Goal: Task Accomplishment & Management: Use online tool/utility

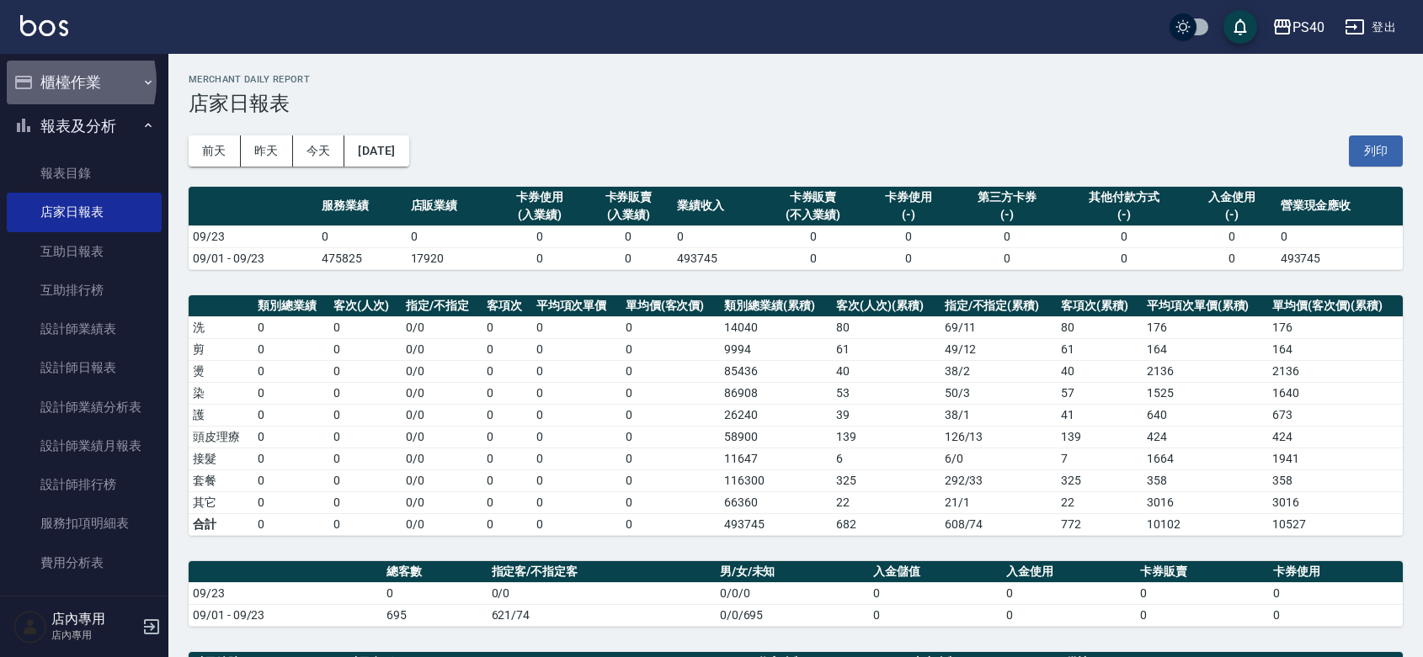
click at [55, 82] on button "櫃檯作業" at bounding box center [84, 83] width 155 height 44
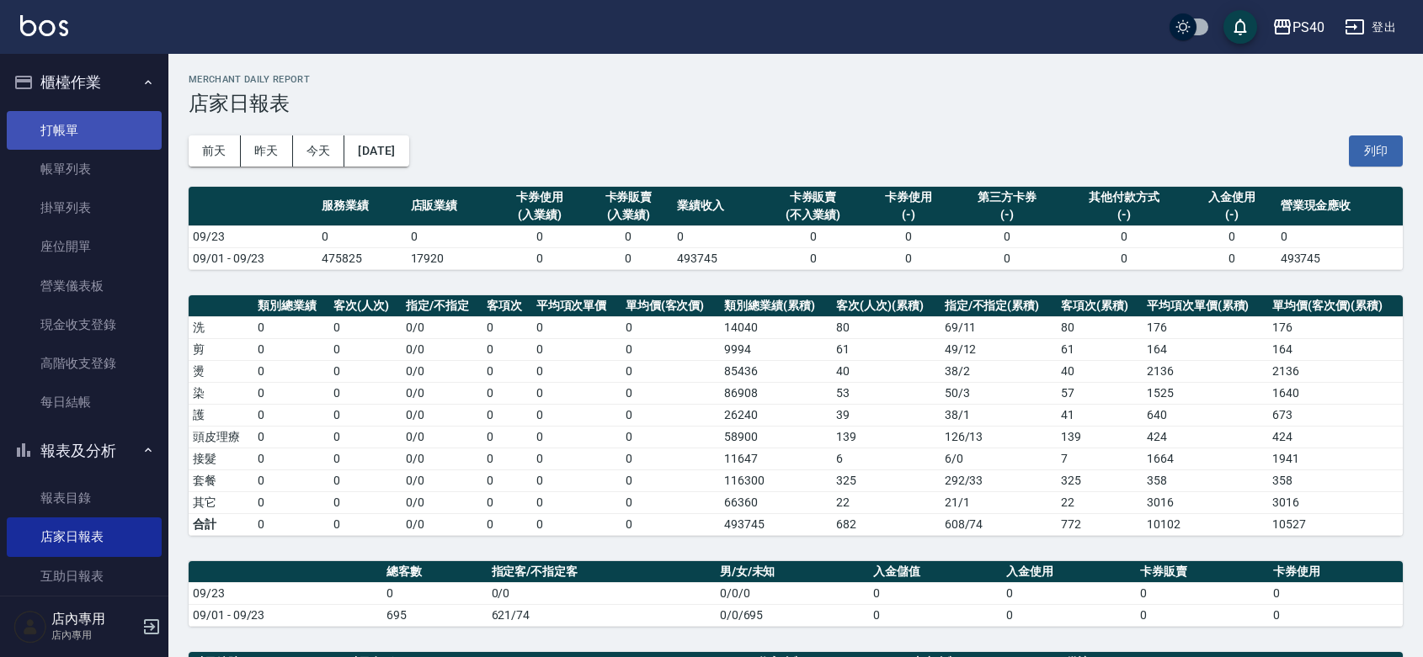
click at [73, 123] on link "打帳單" at bounding box center [84, 130] width 155 height 39
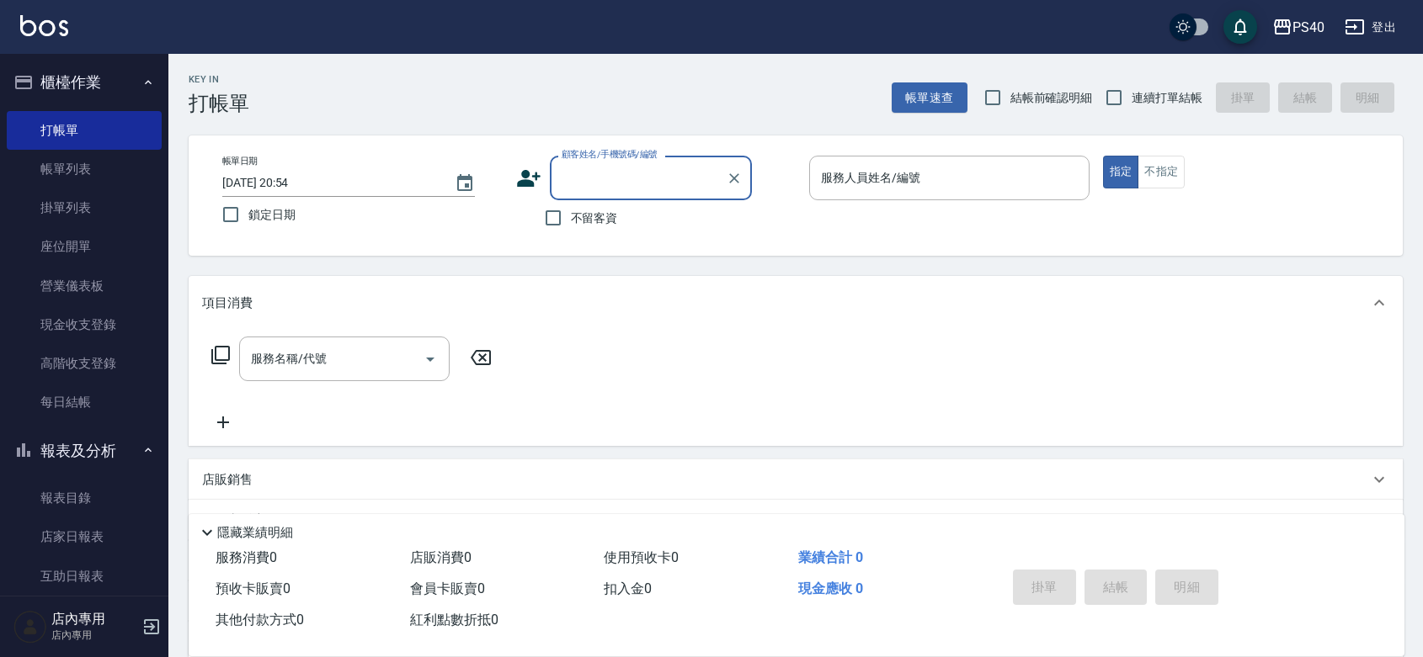
click at [604, 215] on span "不留客資" at bounding box center [594, 219] width 47 height 18
click at [571, 215] on input "不留客資" at bounding box center [552, 217] width 35 height 35
checkbox input "true"
click at [1152, 84] on label "連續打單結帳" at bounding box center [1149, 97] width 106 height 35
click at [1131, 84] on input "連續打單結帳" at bounding box center [1113, 97] width 35 height 35
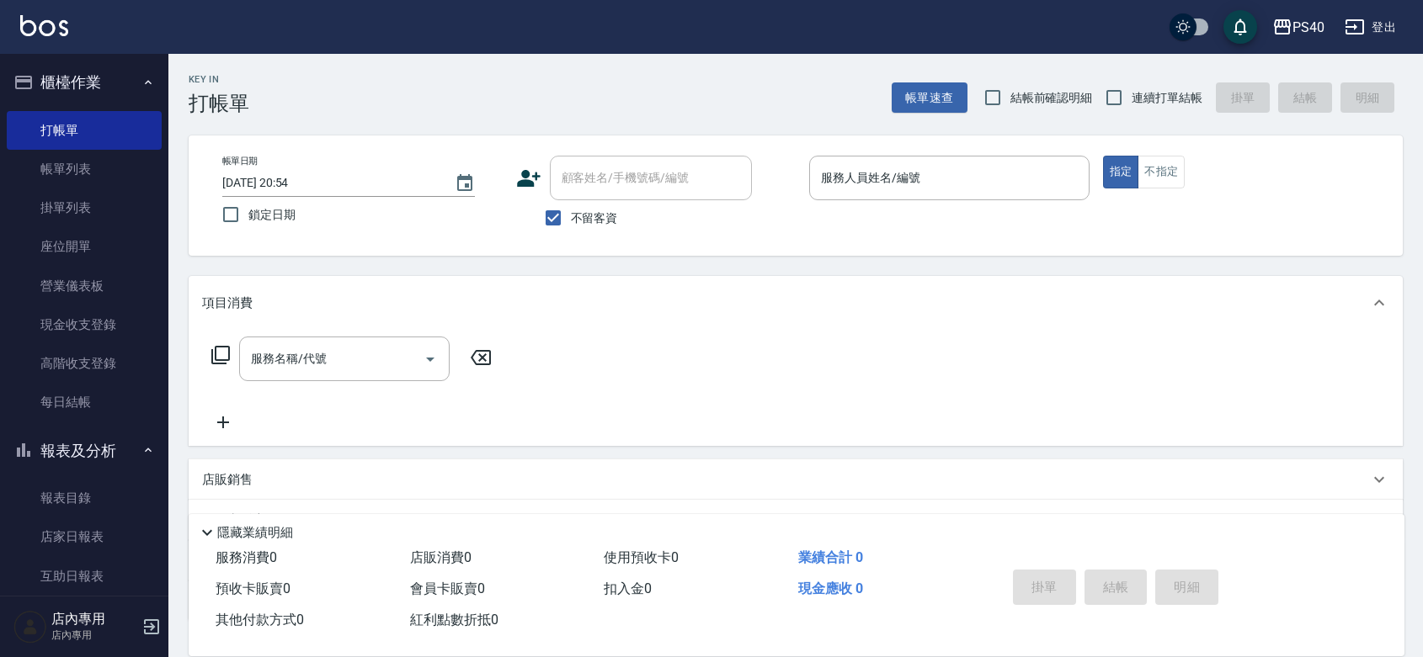
checkbox input "true"
click at [922, 177] on input "服務人員姓名/編號" at bounding box center [949, 177] width 265 height 29
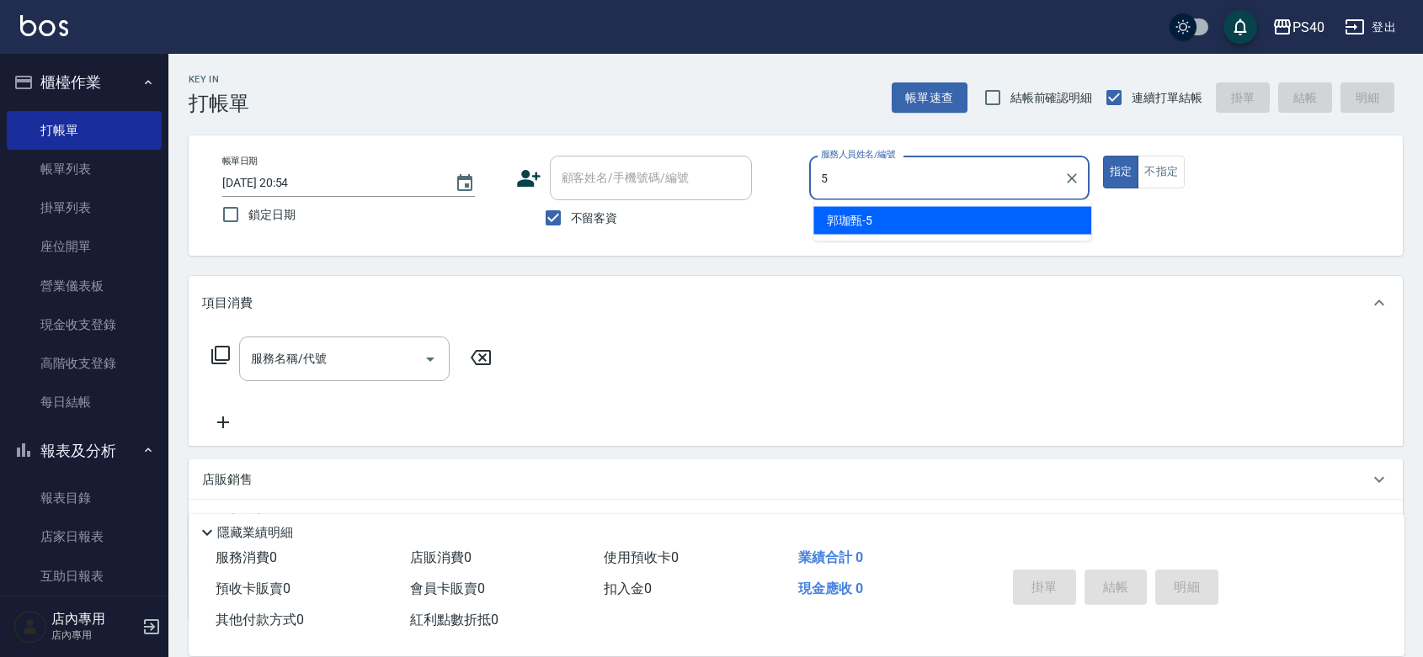
type input "[PERSON_NAME]-5"
type button "true"
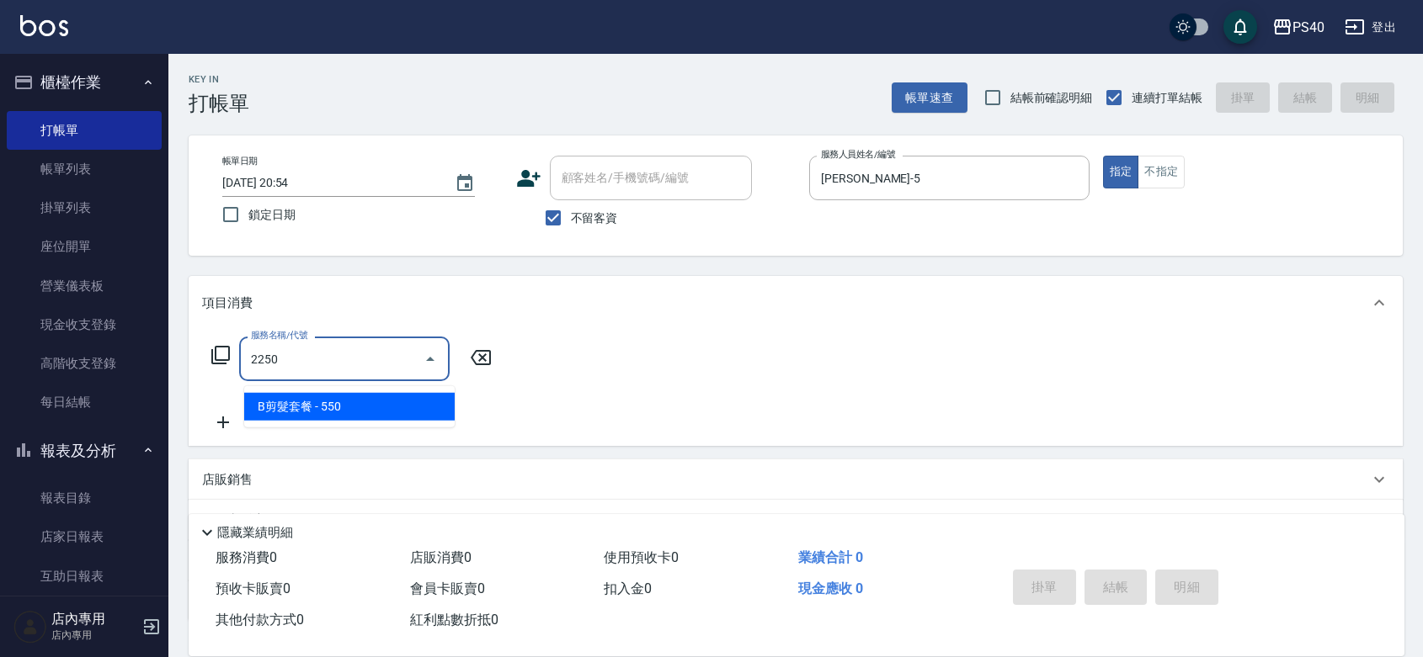
type input "B剪髮套餐(2250)"
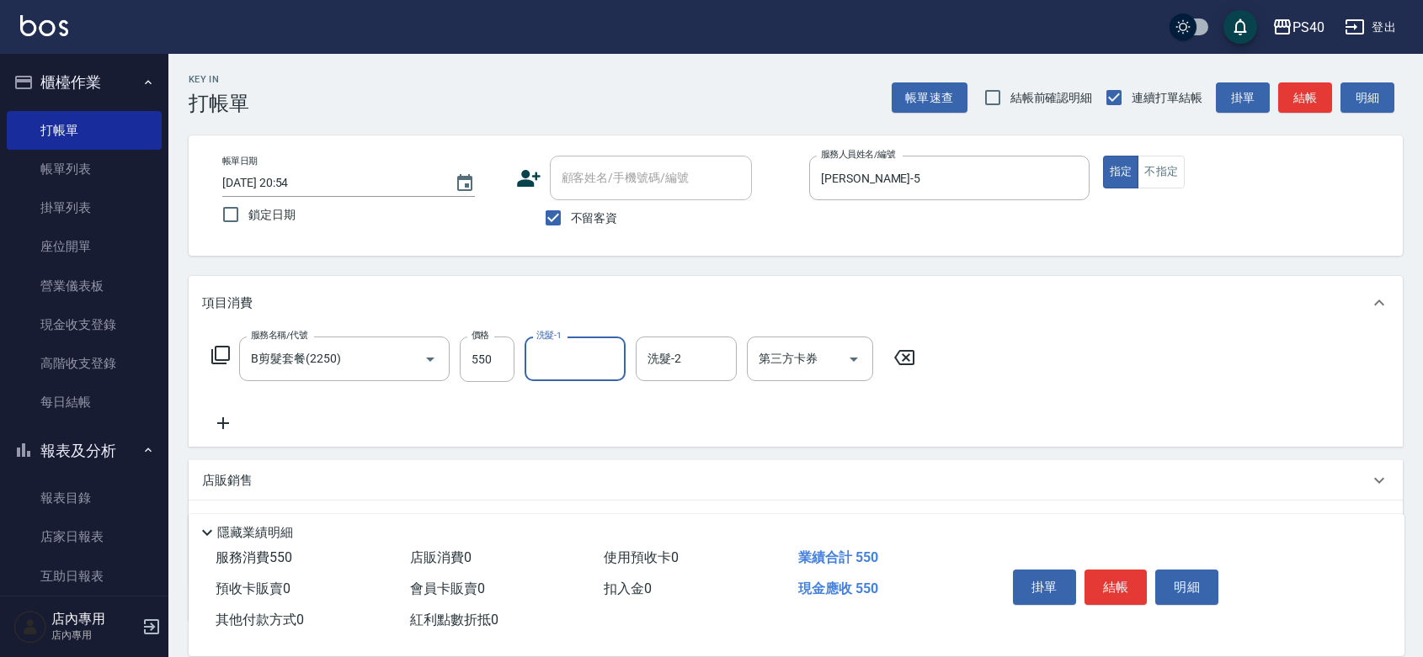
click at [1125, 570] on button "結帳" at bounding box center [1115, 587] width 63 height 35
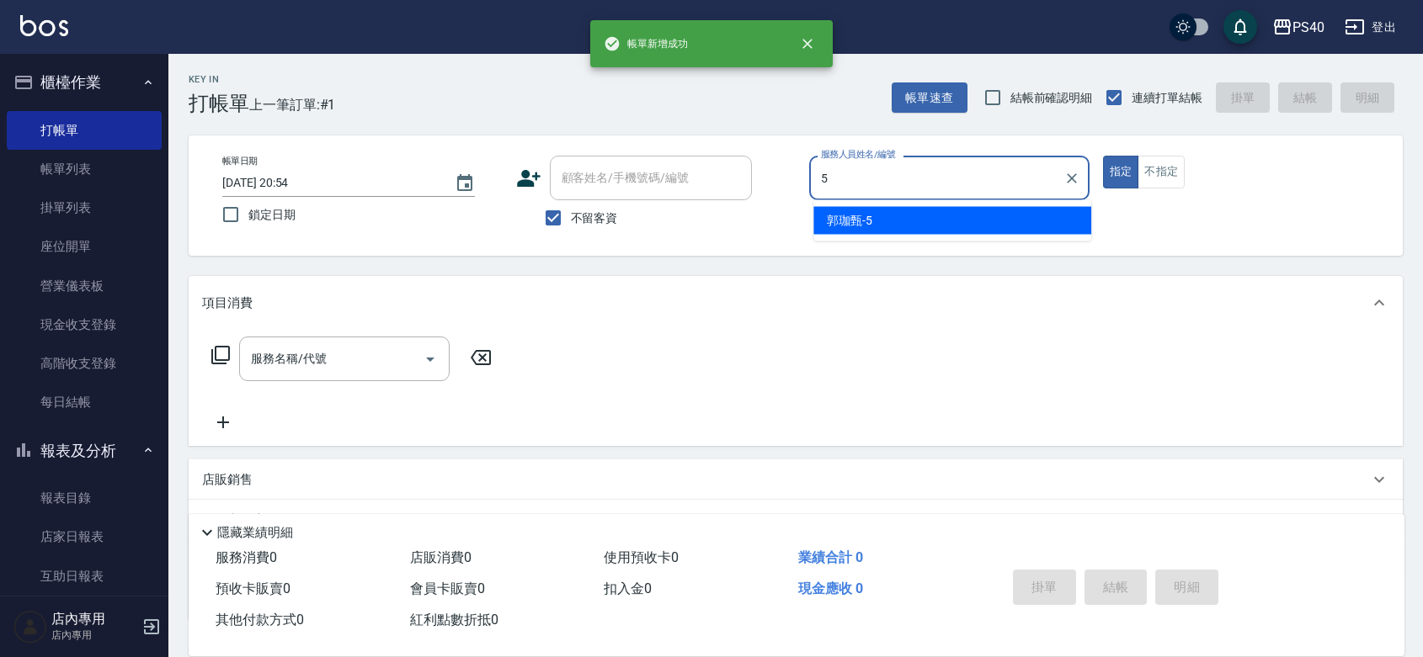
type input "[PERSON_NAME]-5"
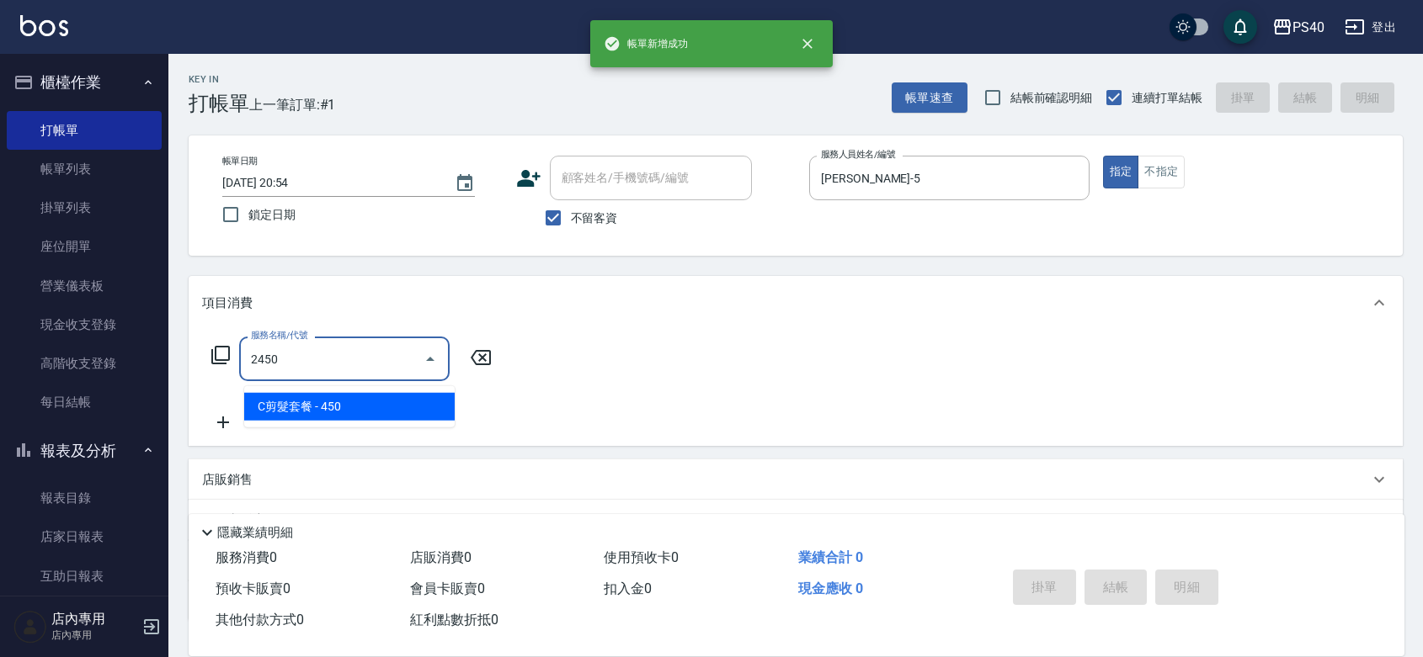
type input "C剪髮套餐(2450)"
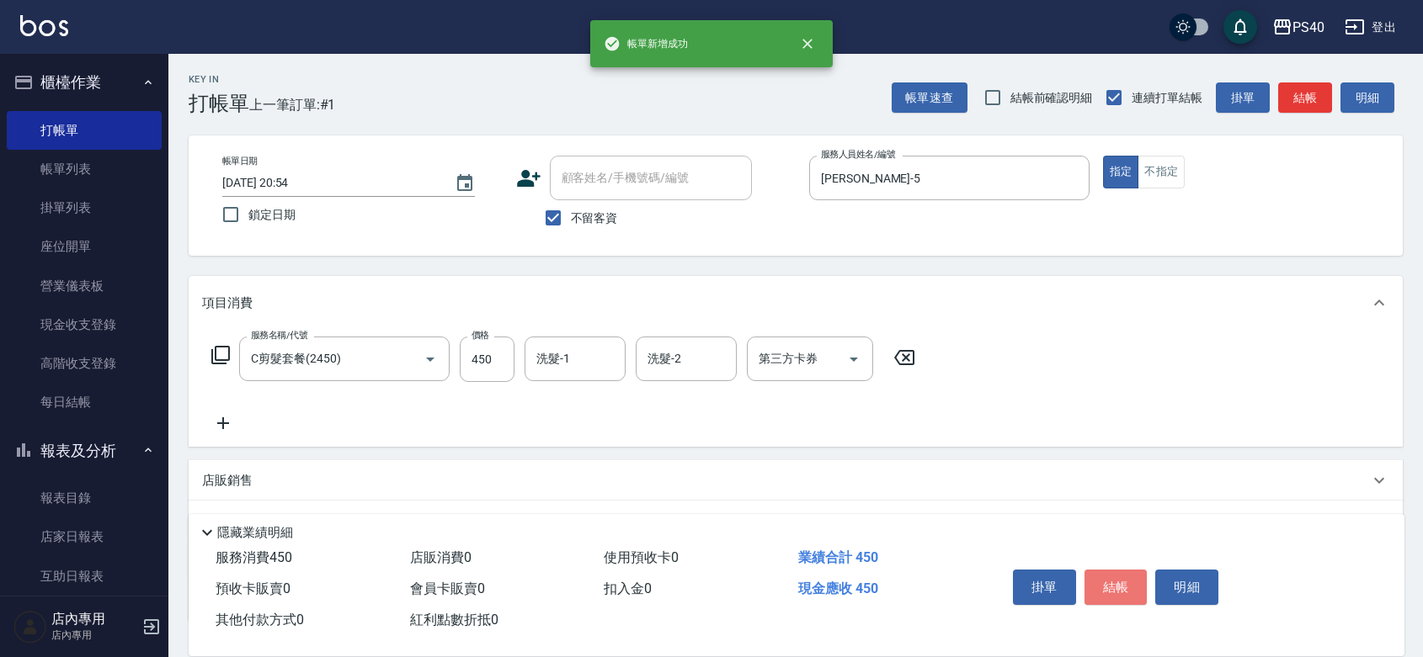
click at [1125, 570] on button "結帳" at bounding box center [1115, 587] width 63 height 35
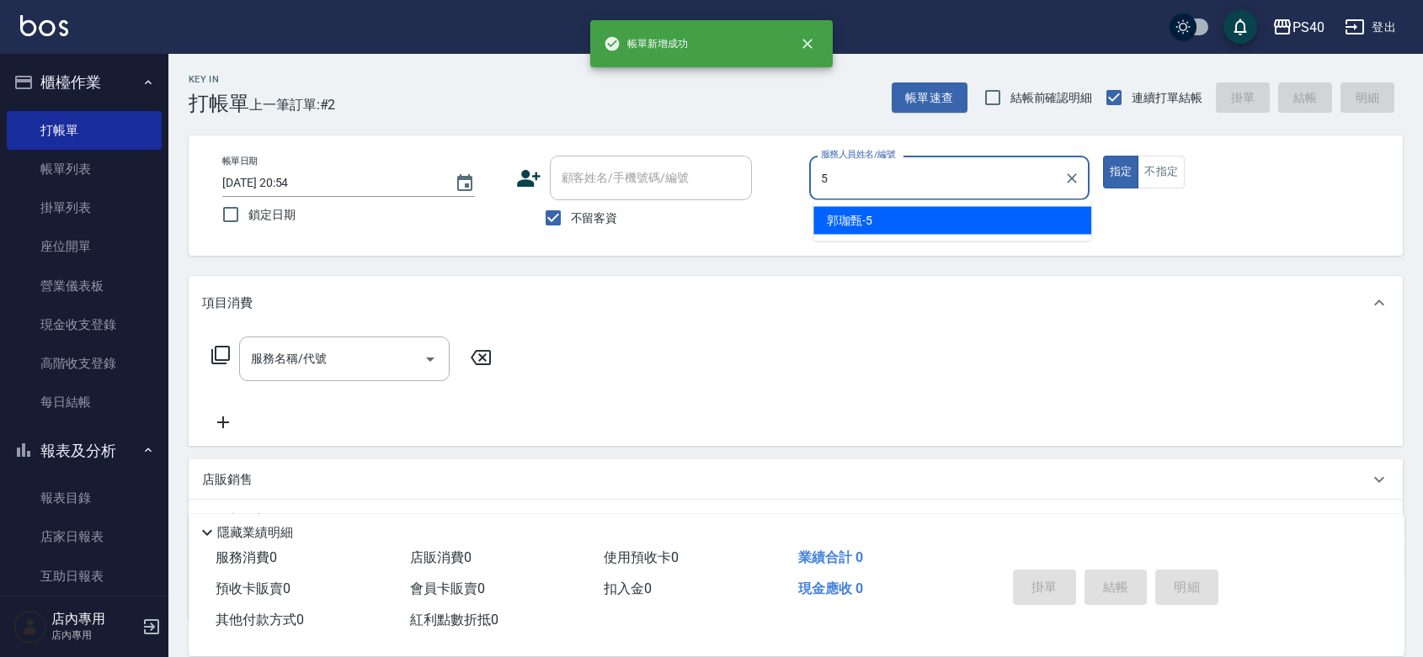
type input "[PERSON_NAME]-5"
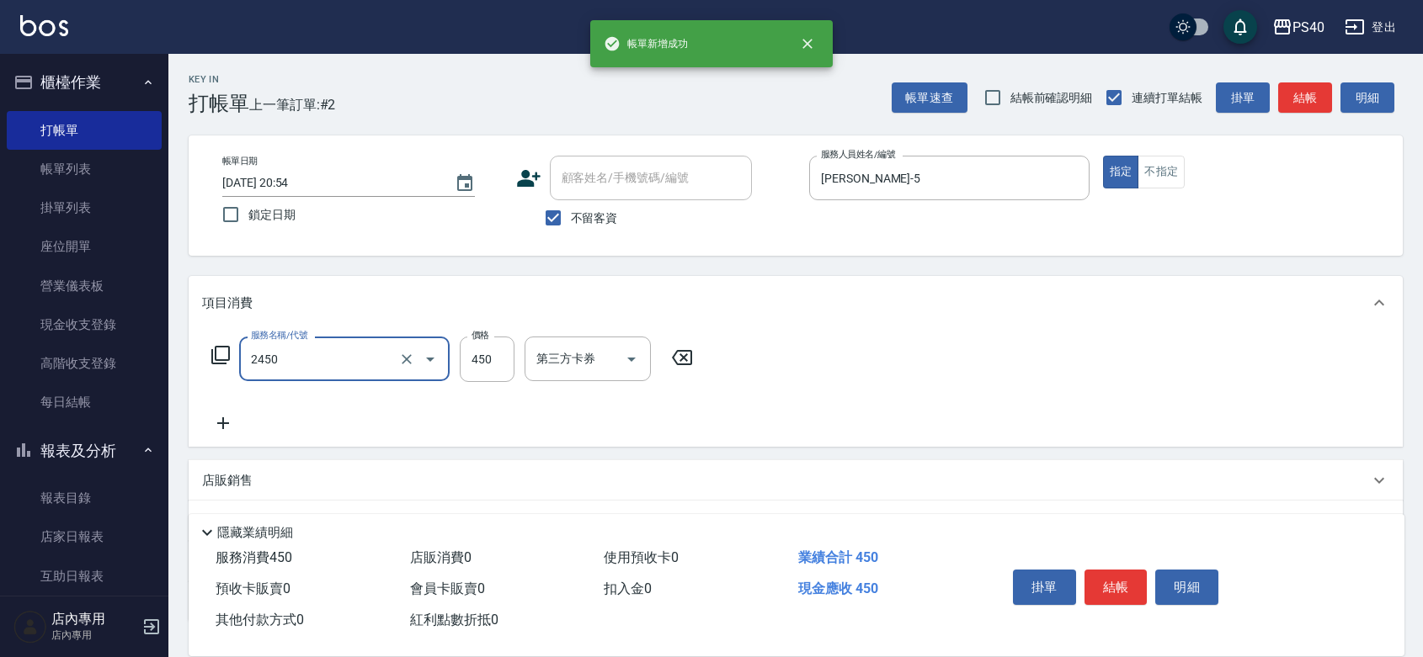
type input "C剪髮套餐(2450)"
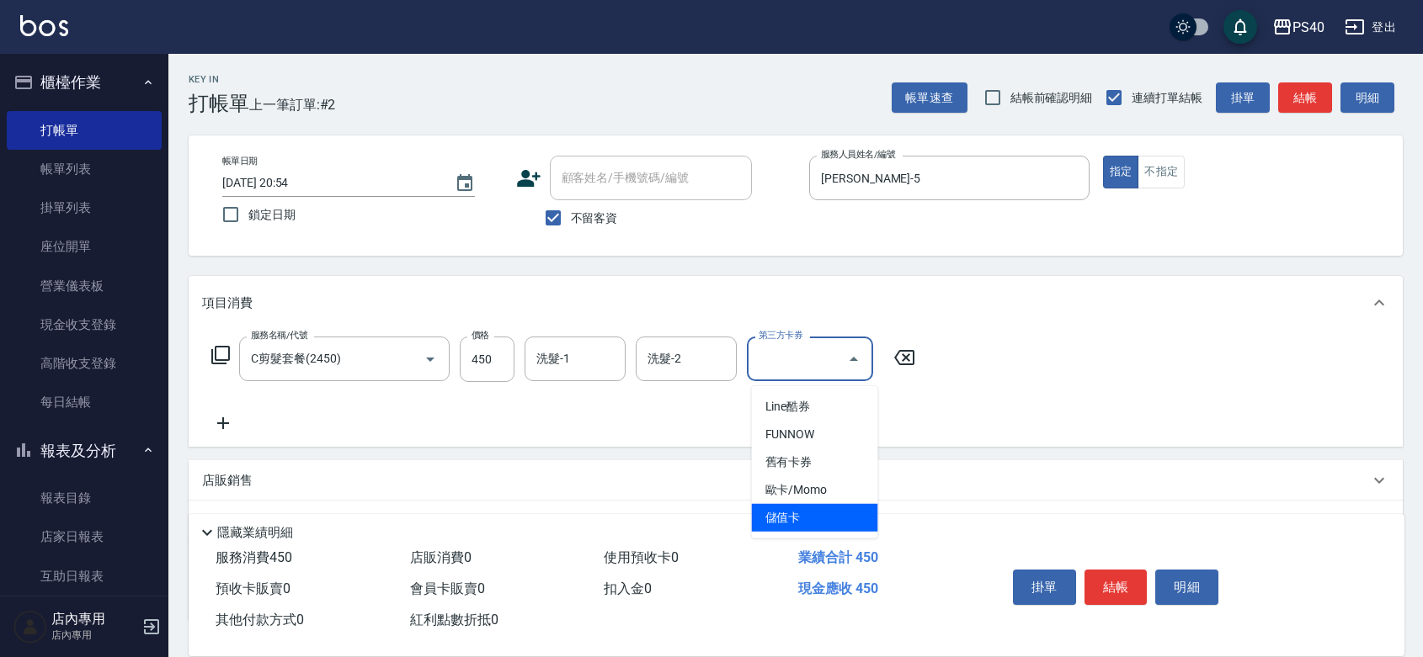
type input "儲值卡"
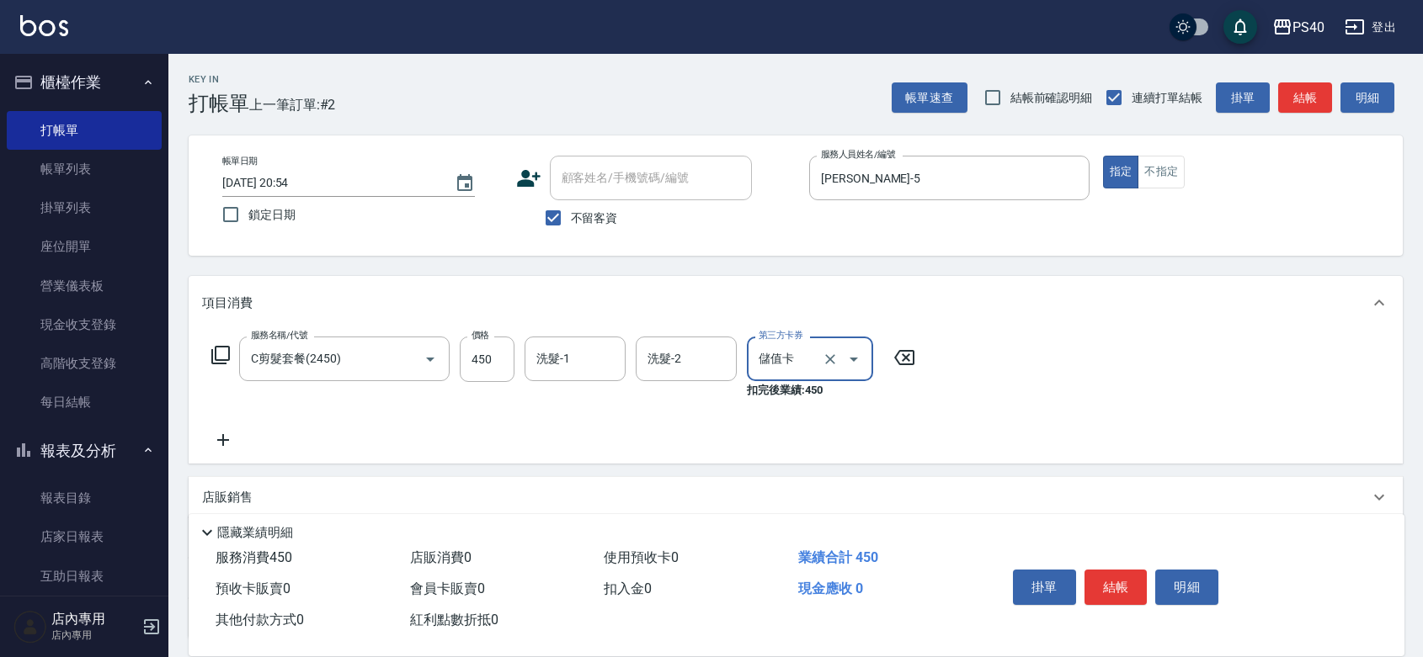
click at [1125, 570] on button "結帳" at bounding box center [1115, 587] width 63 height 35
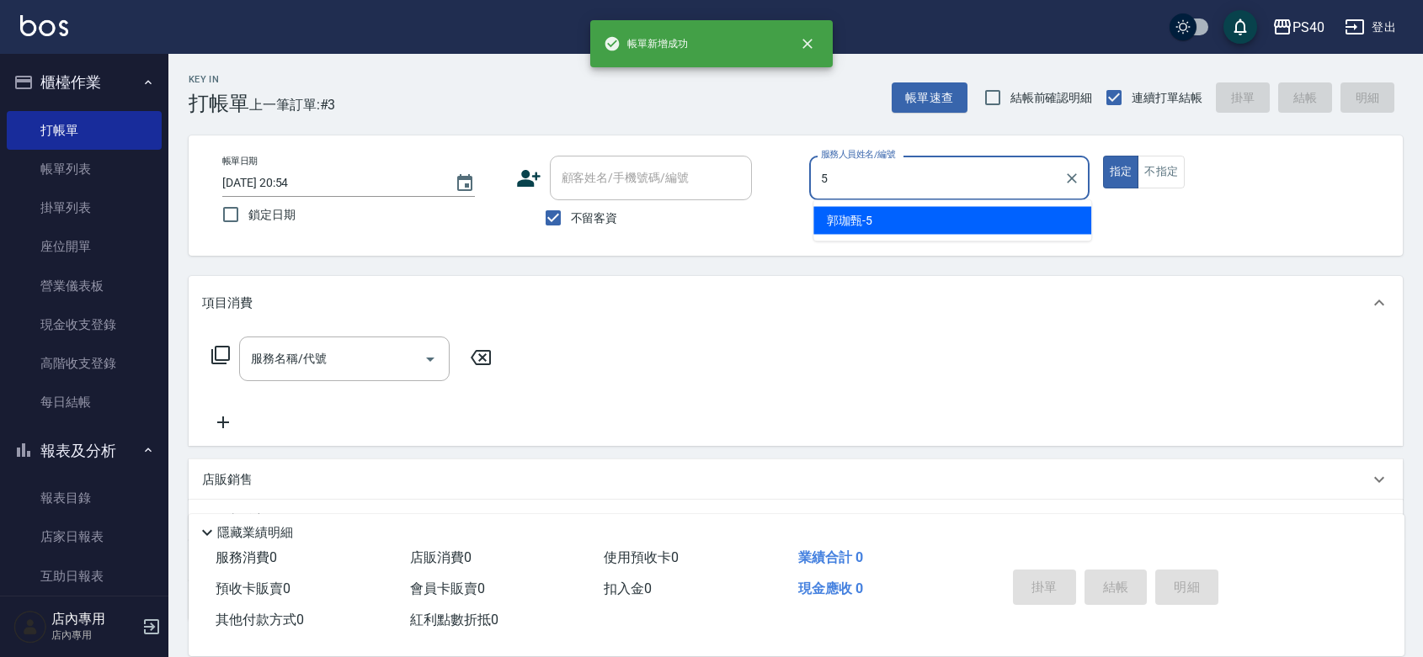
type input "[PERSON_NAME]-5"
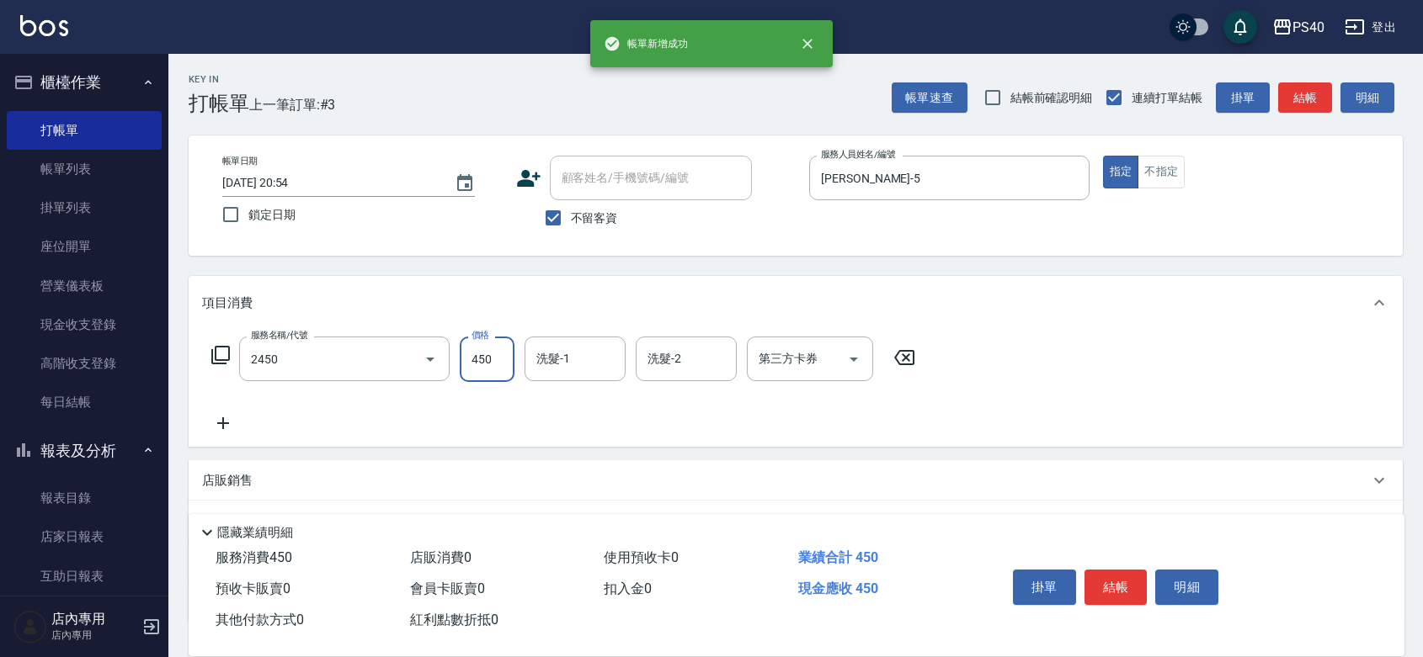
type input "C剪髮套餐(2450)"
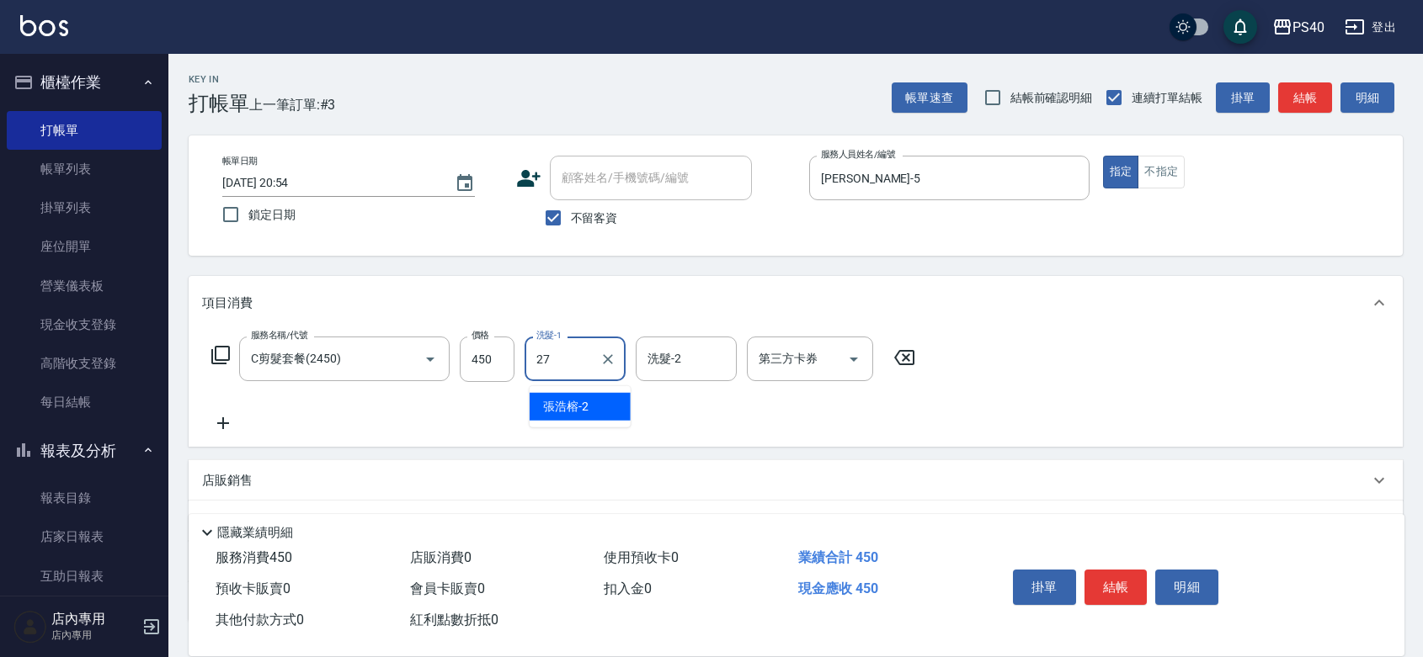
type input "[PERSON_NAME]-27"
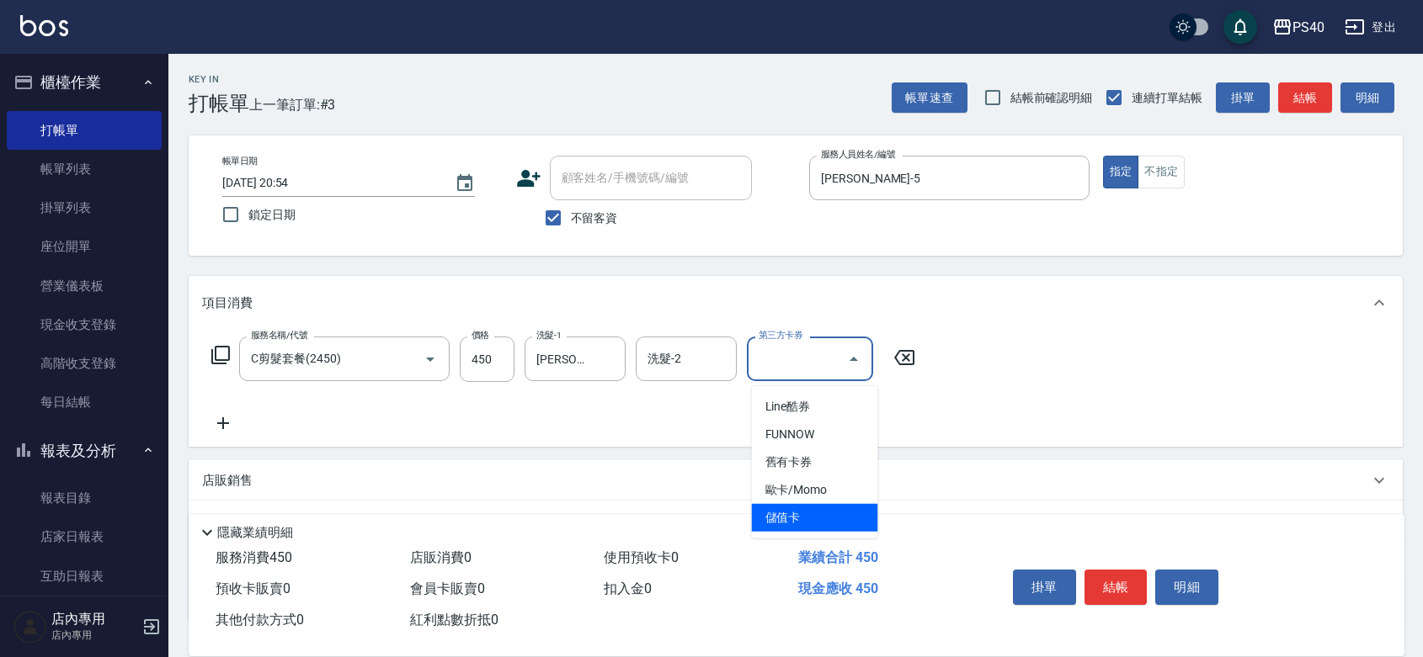
type input "儲值卡"
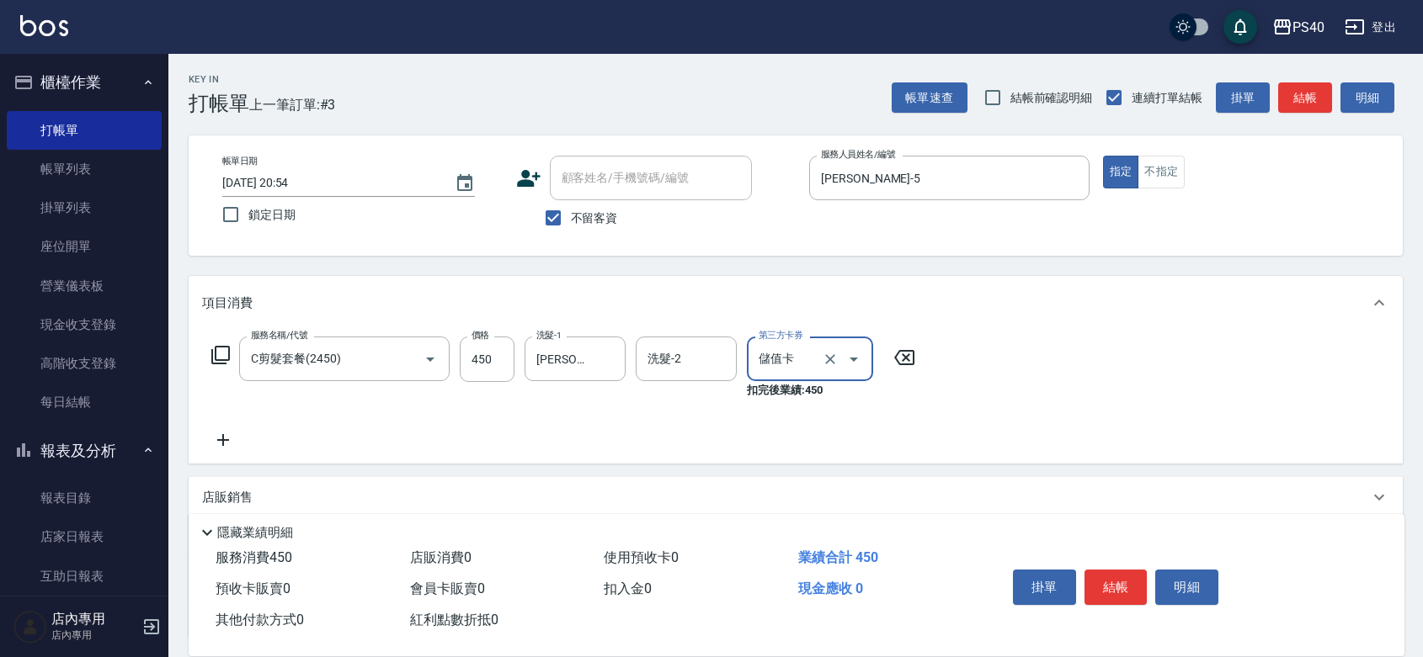
click at [1125, 570] on button "結帳" at bounding box center [1115, 587] width 63 height 35
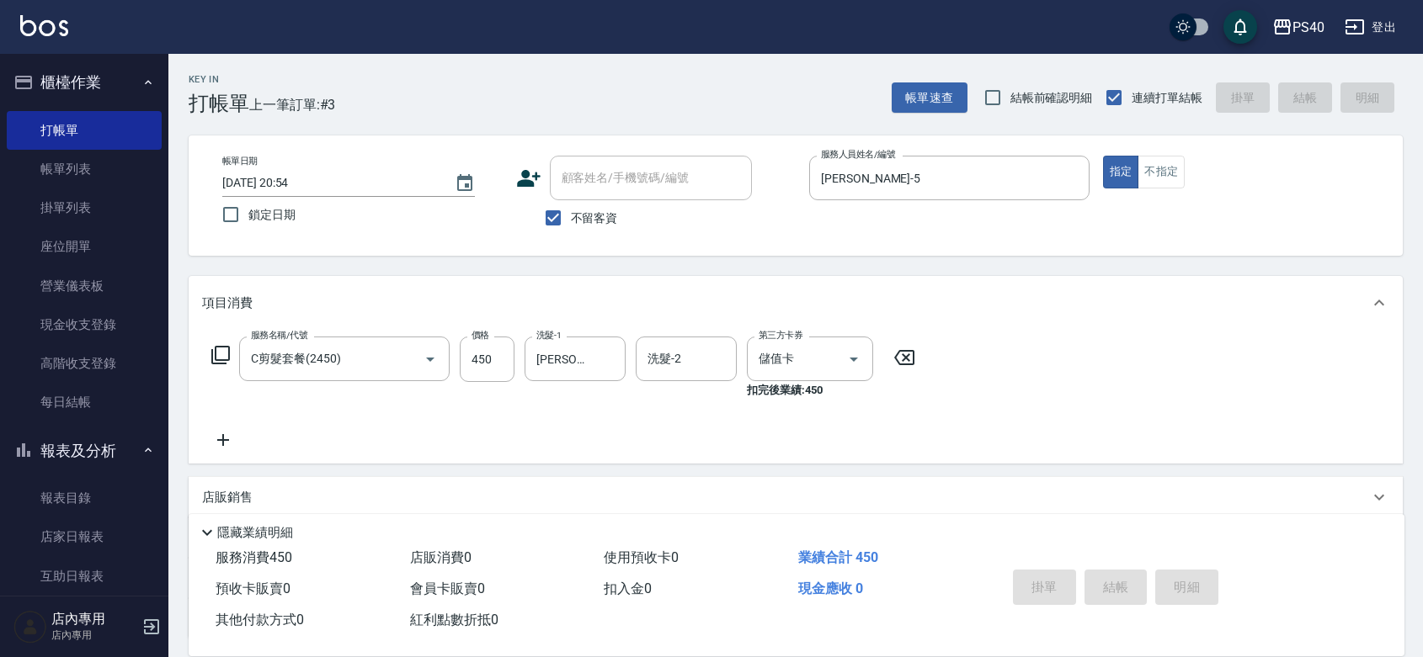
type input "[DATE] 20:55"
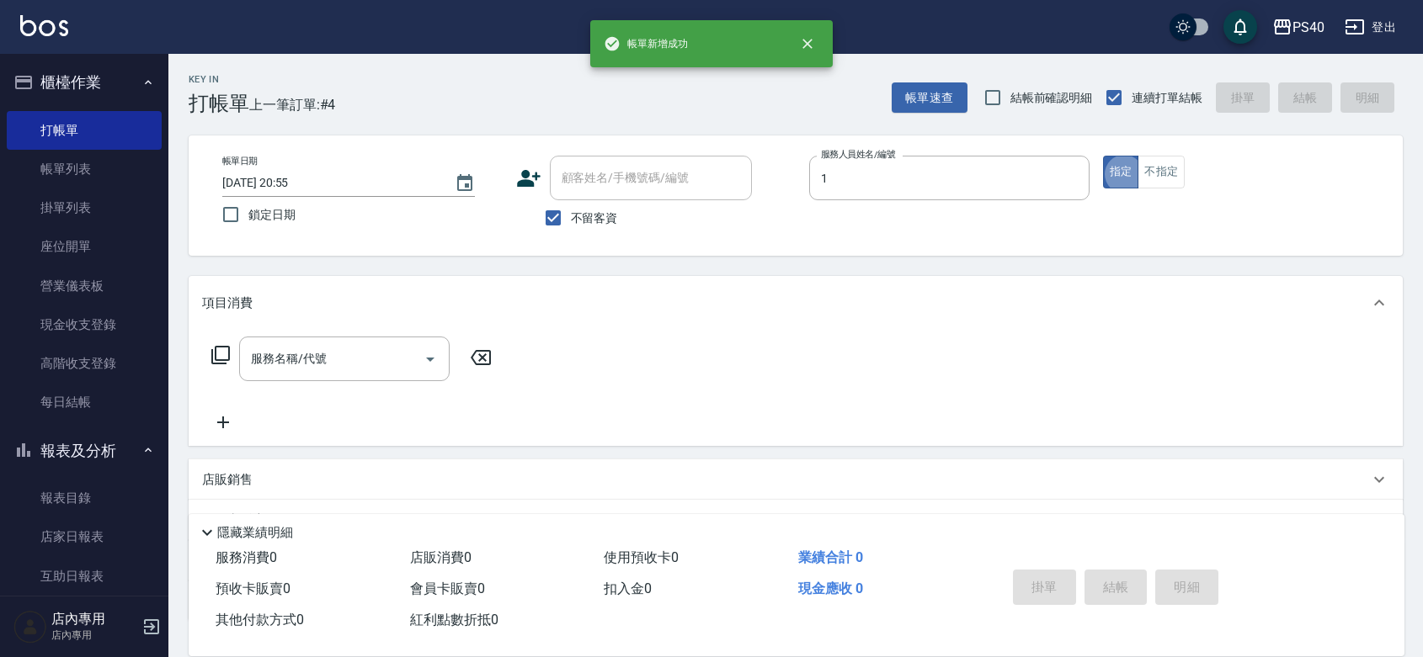
type input "[PERSON_NAME]-1"
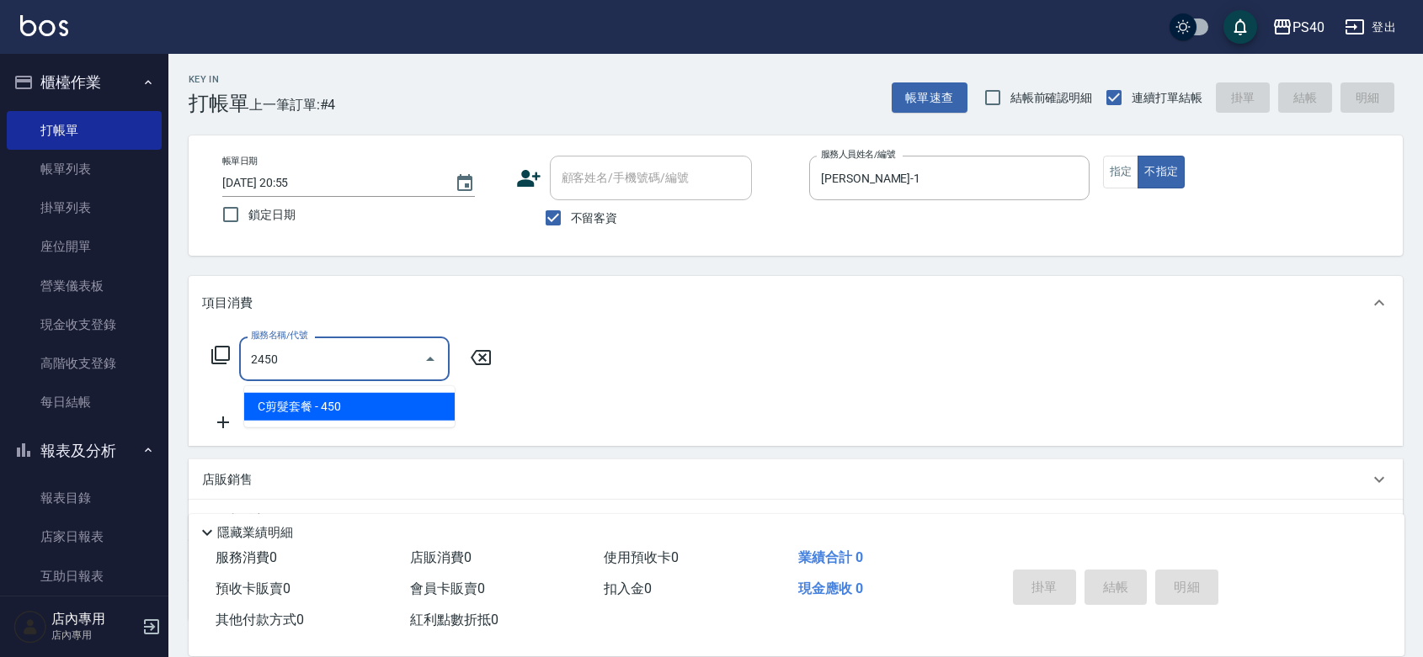
type input "C剪髮套餐(2450)"
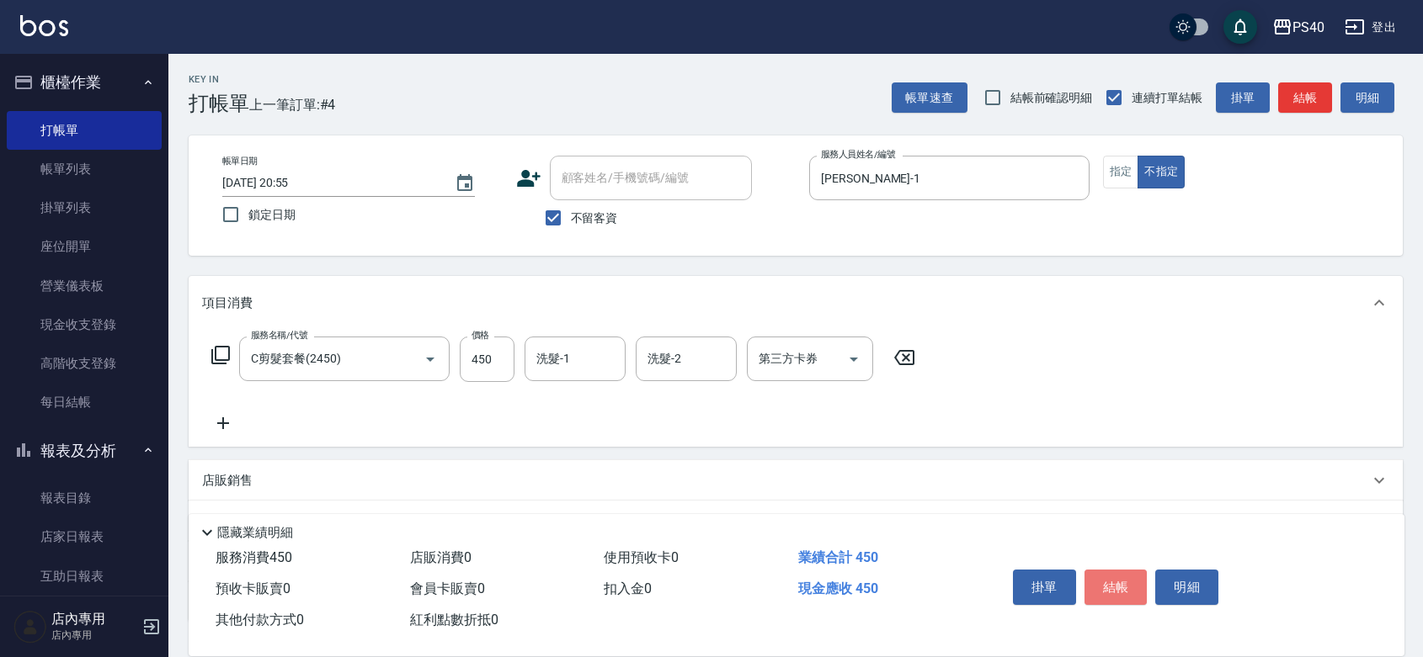
click at [1125, 570] on button "結帳" at bounding box center [1115, 587] width 63 height 35
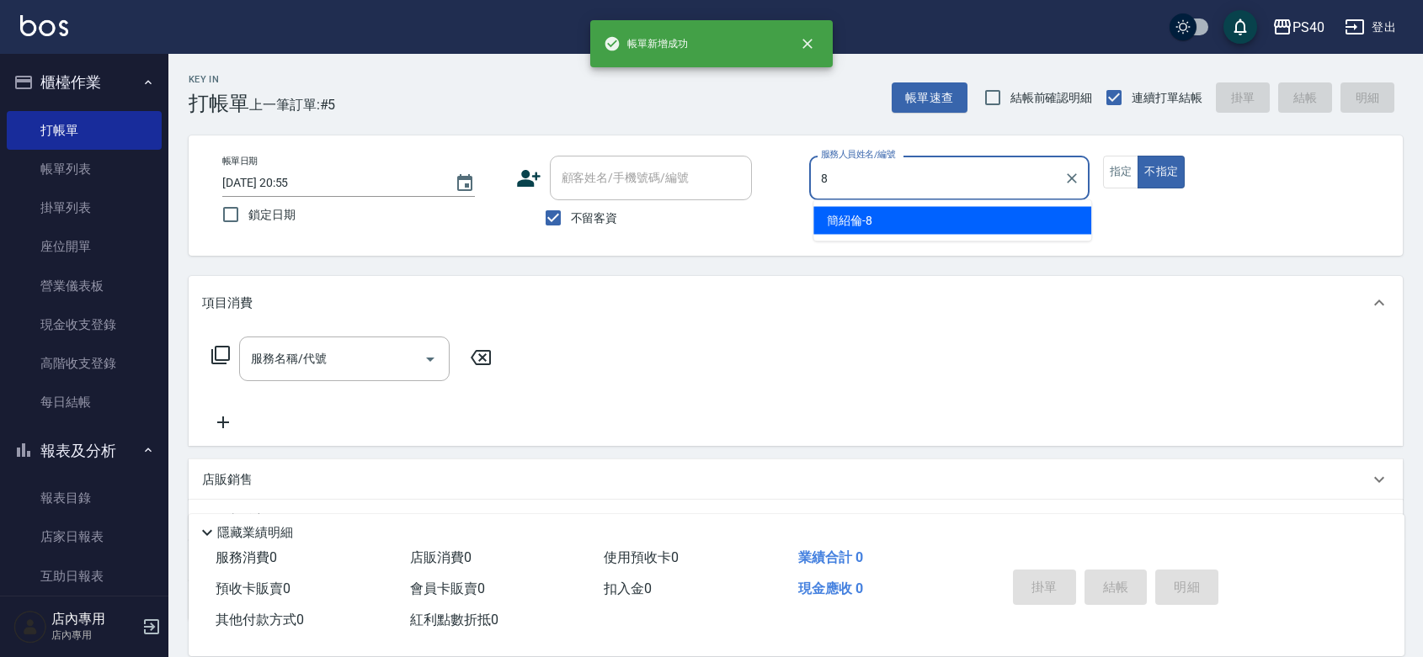
type input "[PERSON_NAME]-8"
type button "false"
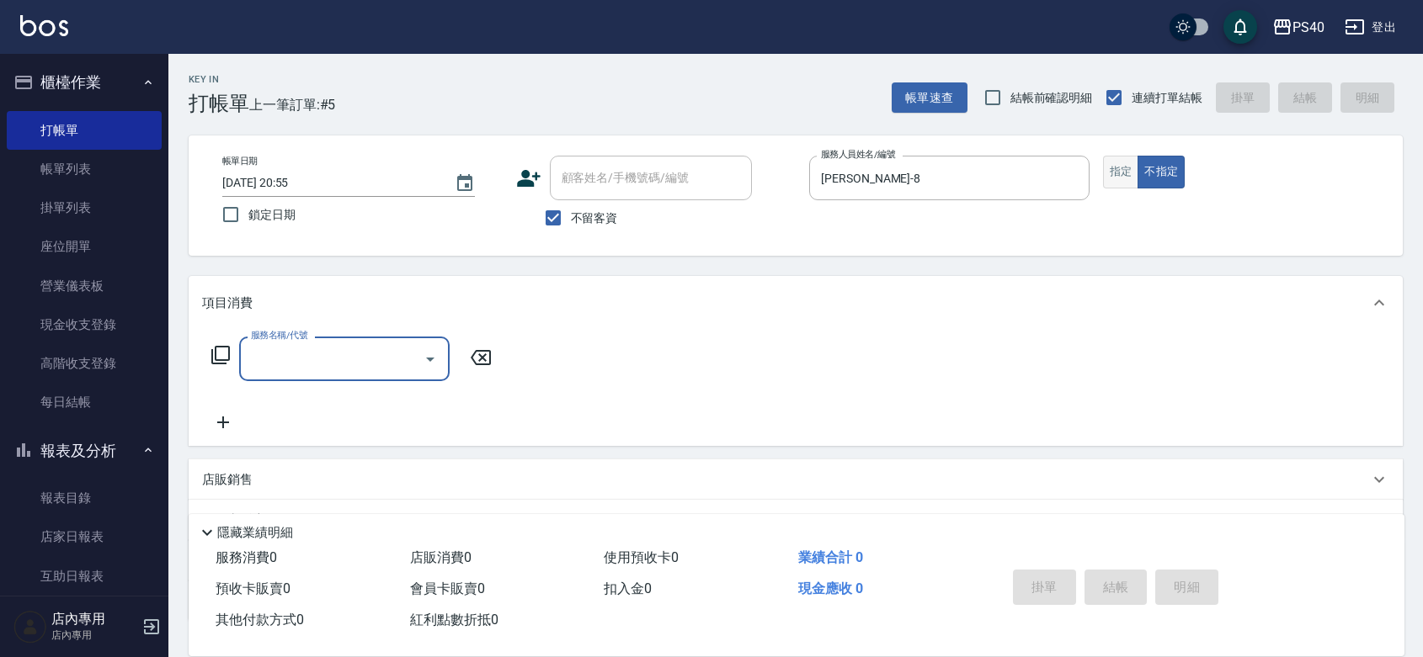
click at [1121, 187] on button "指定" at bounding box center [1121, 172] width 36 height 33
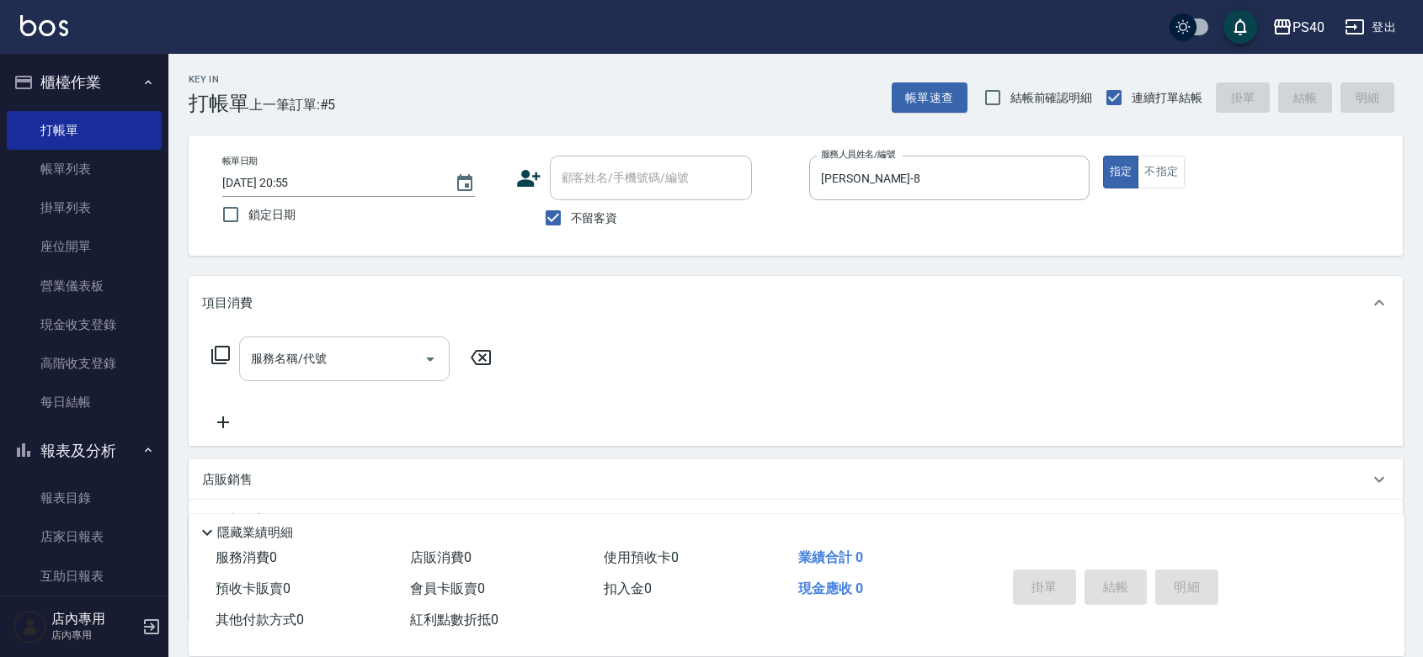
click at [329, 373] on input "服務名稱/代號" at bounding box center [332, 358] width 170 height 29
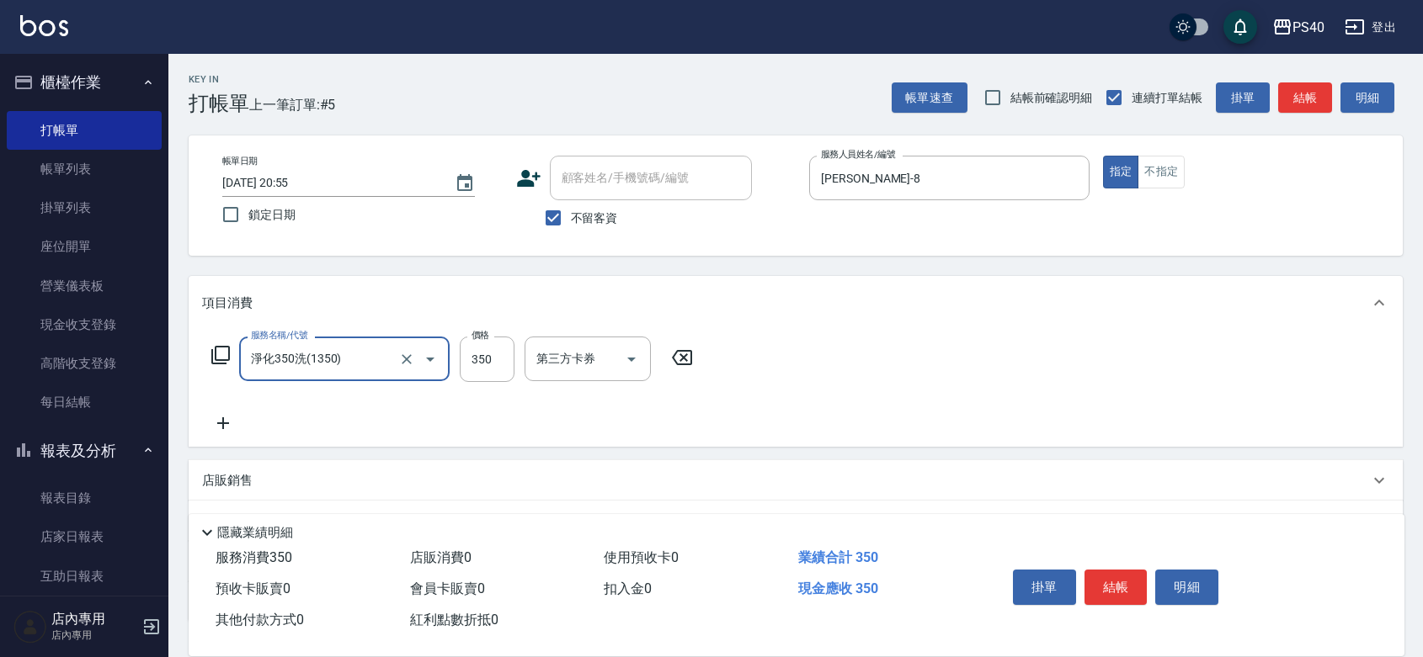
type input "淨化350洗(1350)"
type input "315"
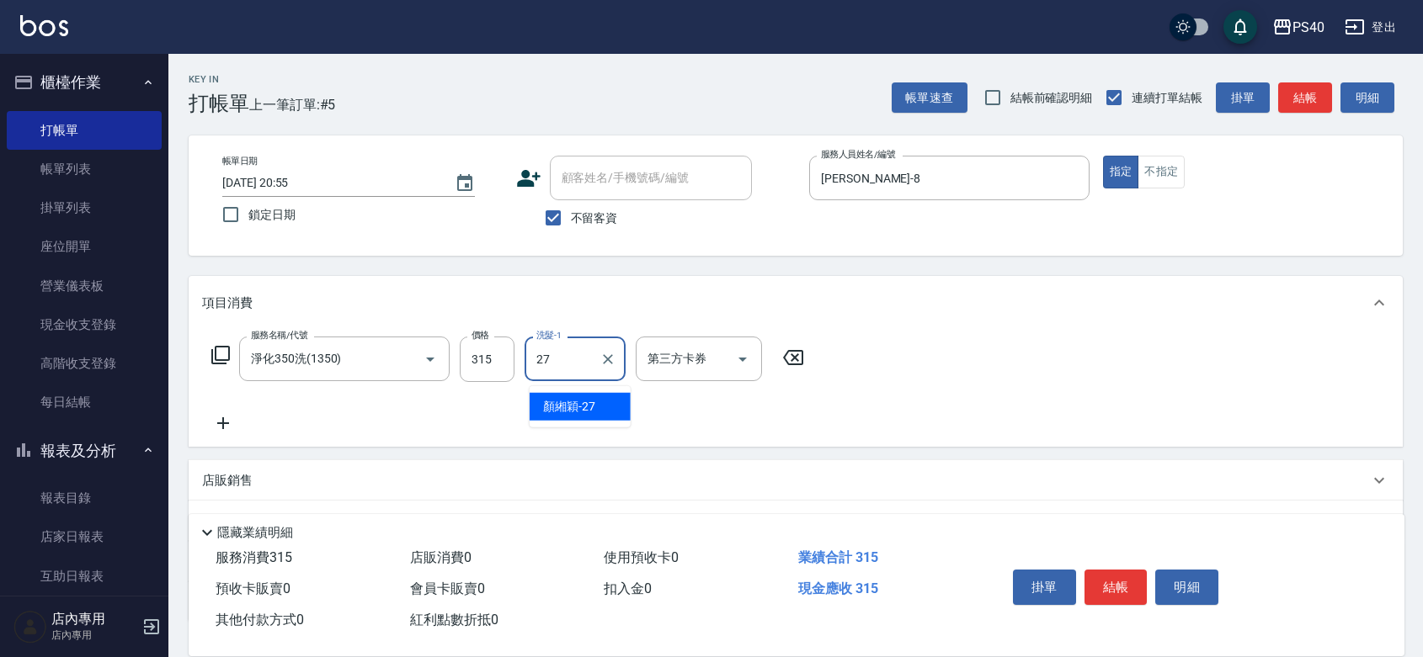
type input "[PERSON_NAME]-27"
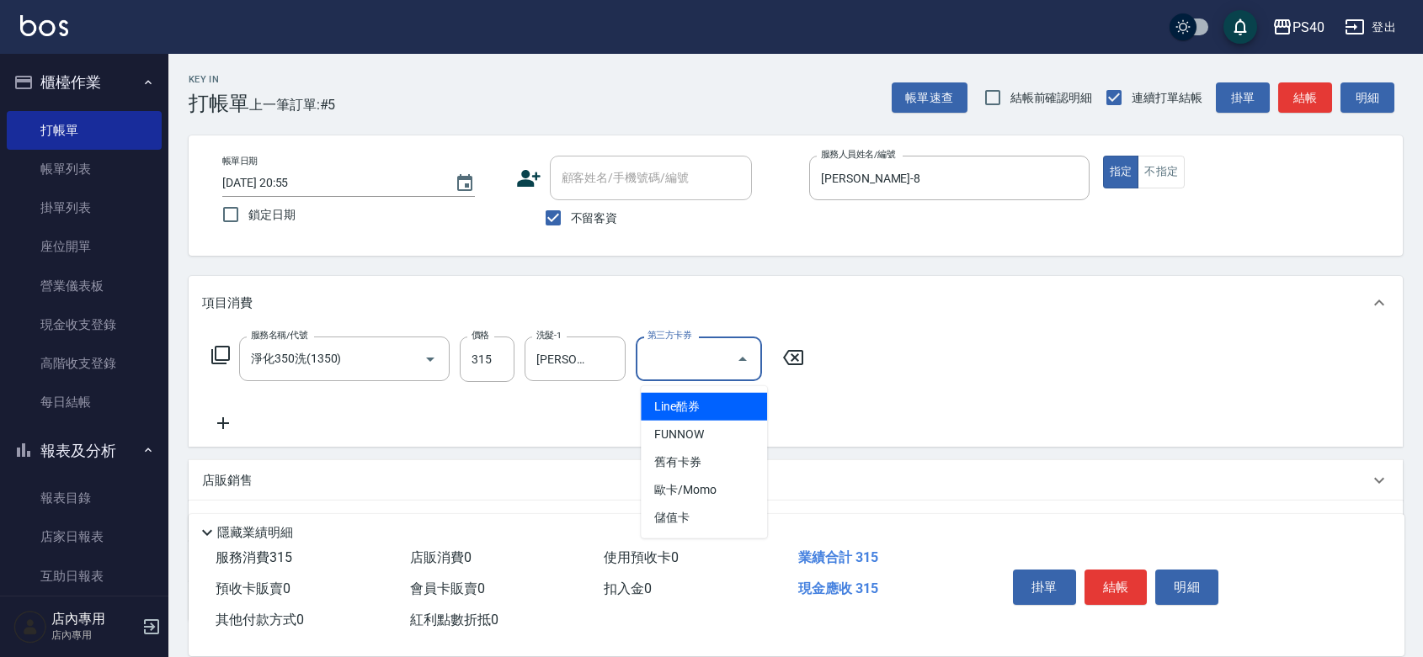
type input "儲值卡"
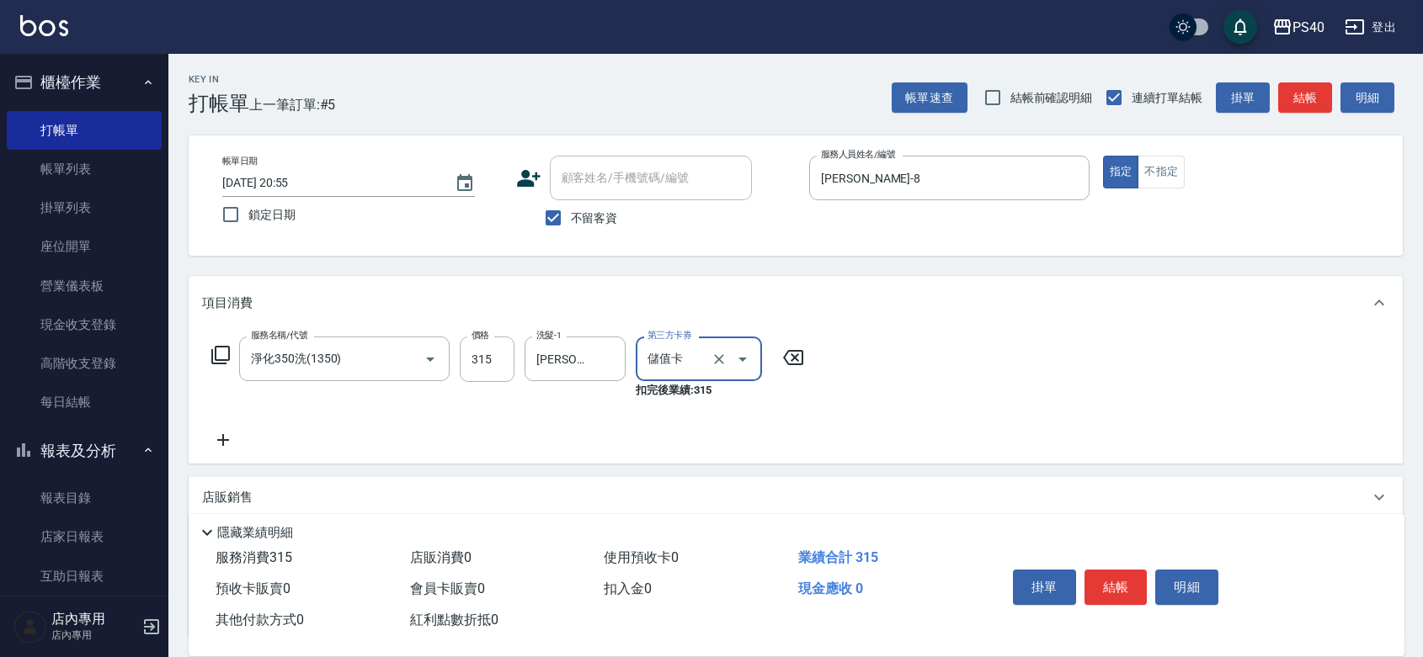
click at [1122, 570] on button "結帳" at bounding box center [1115, 587] width 63 height 35
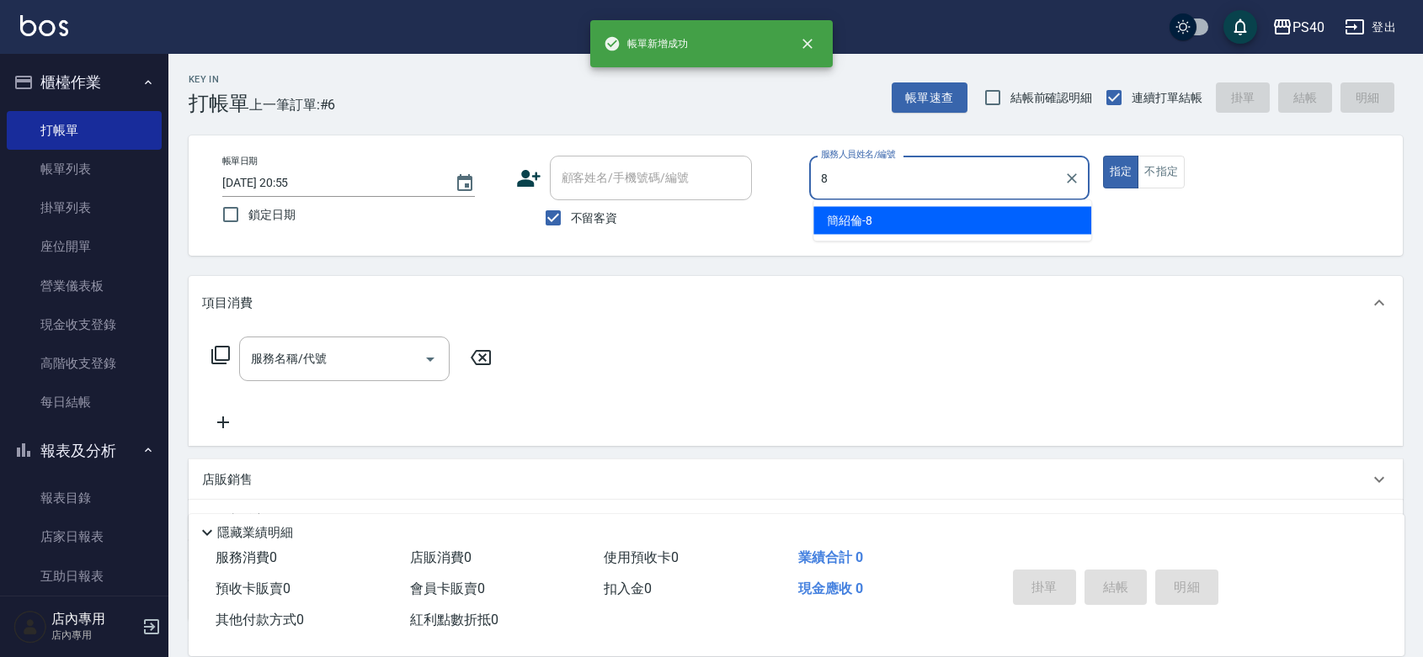
type input "[PERSON_NAME]-8"
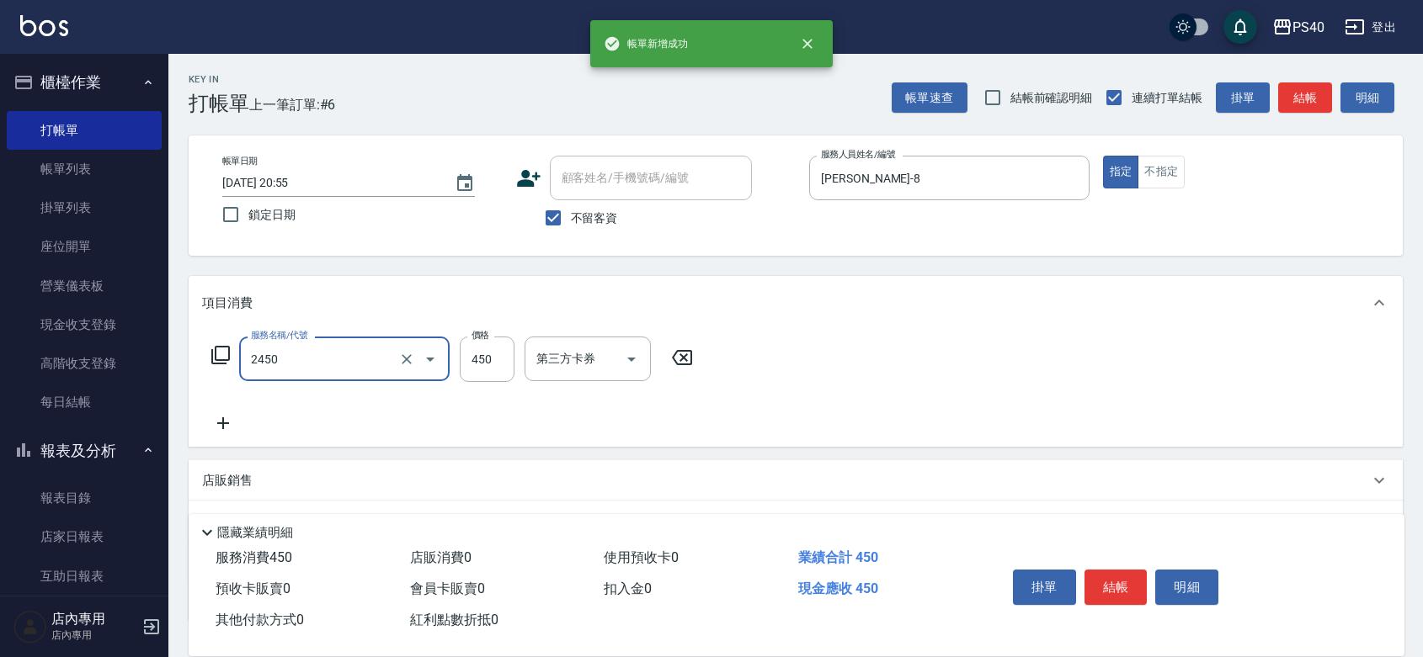
type input "C剪髮套餐(2450)"
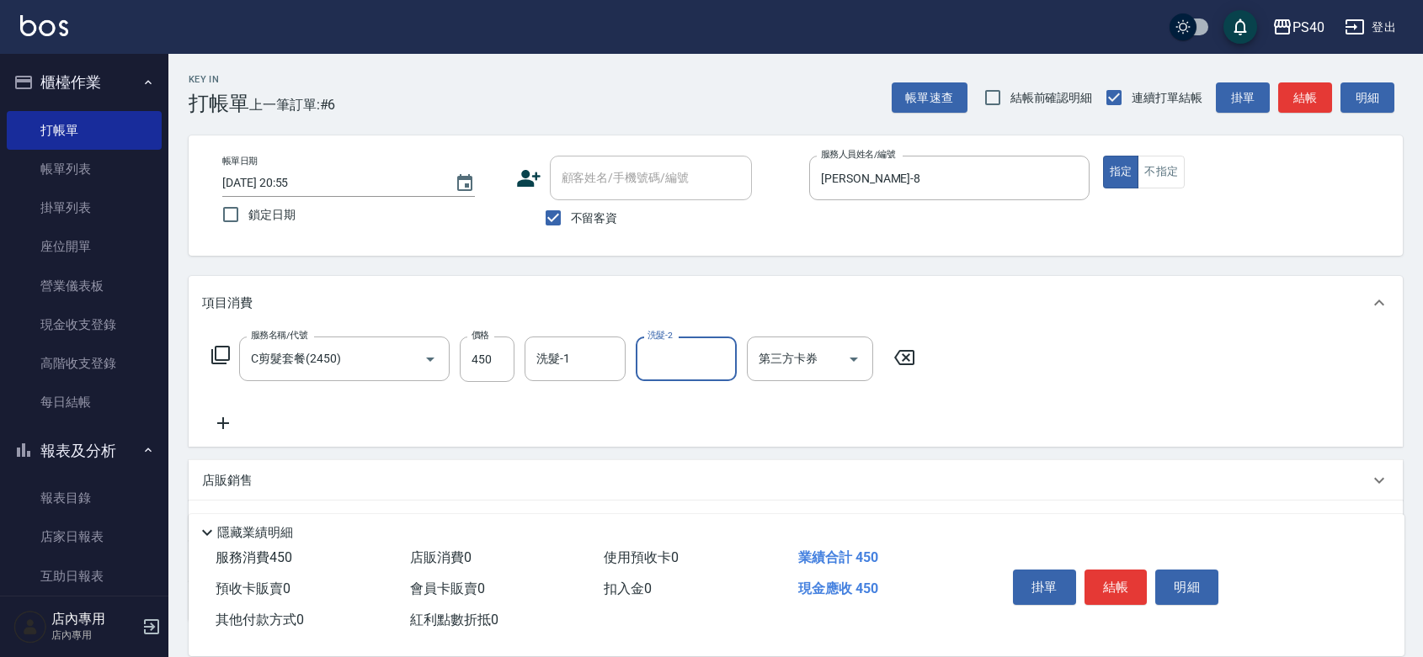
click at [1122, 570] on button "結帳" at bounding box center [1115, 587] width 63 height 35
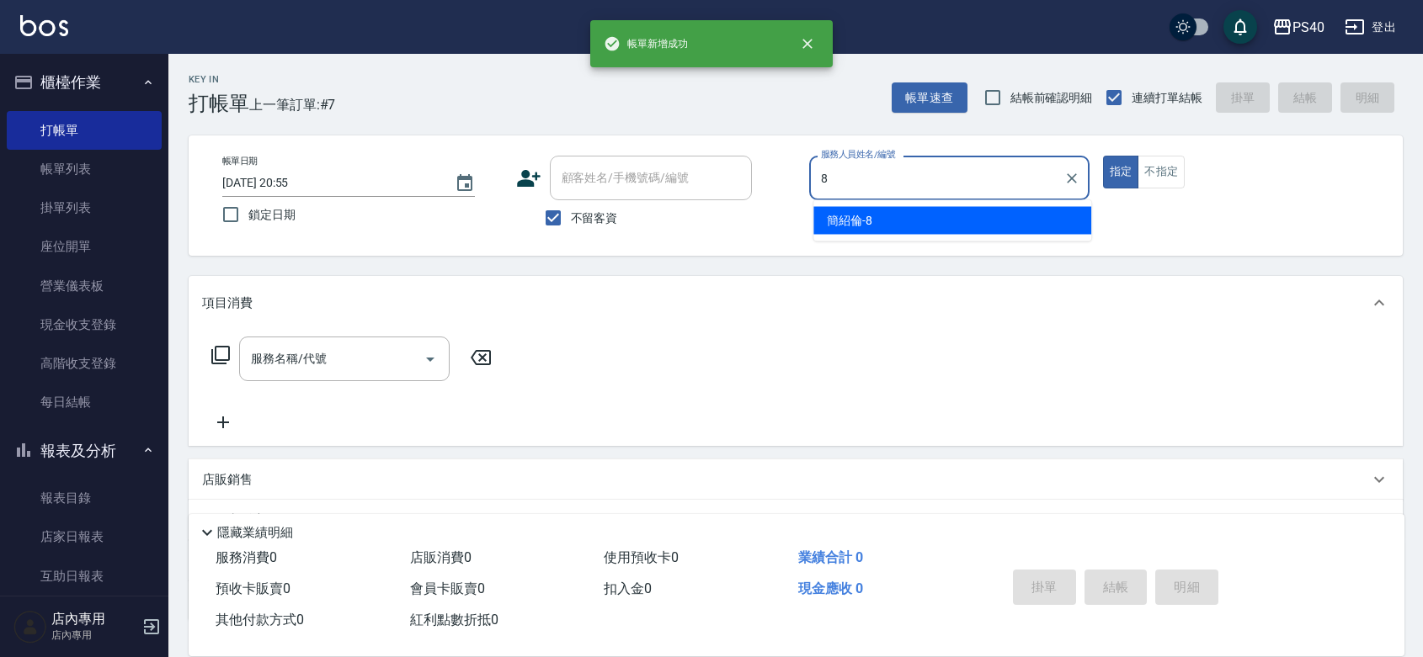
type input "[PERSON_NAME]-8"
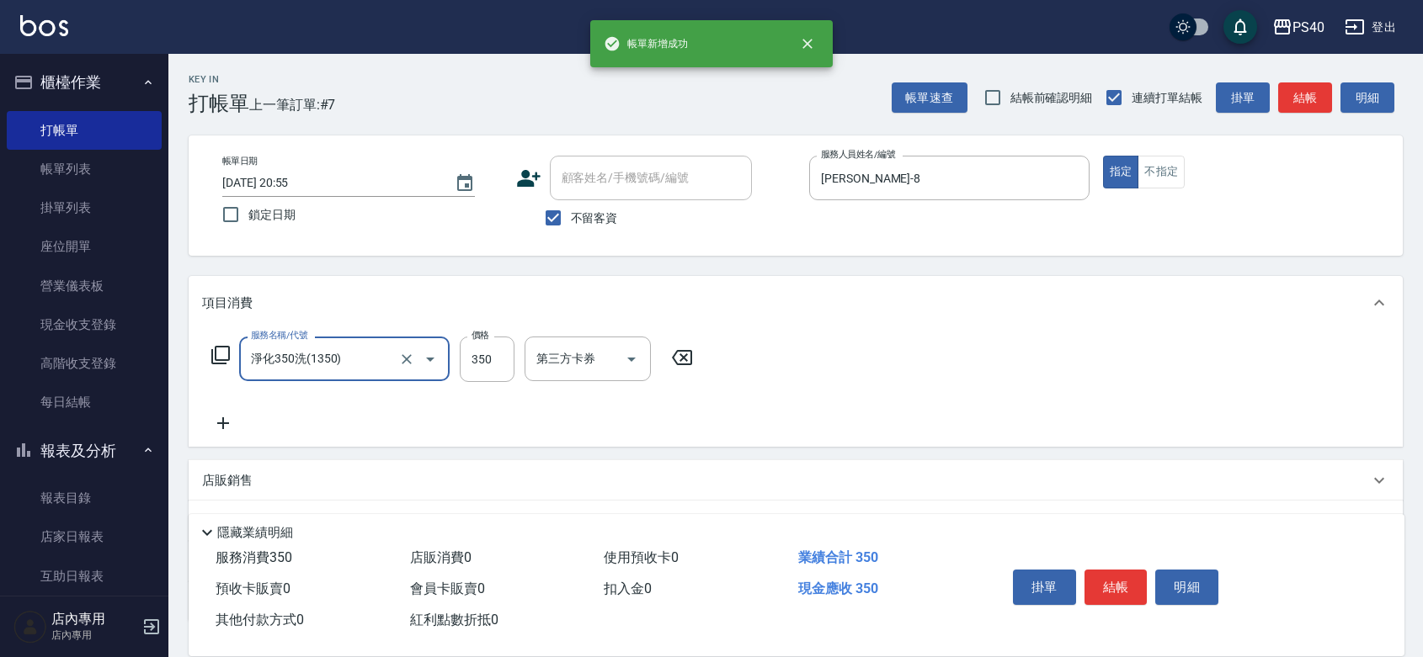
type input "淨化350洗(1350)"
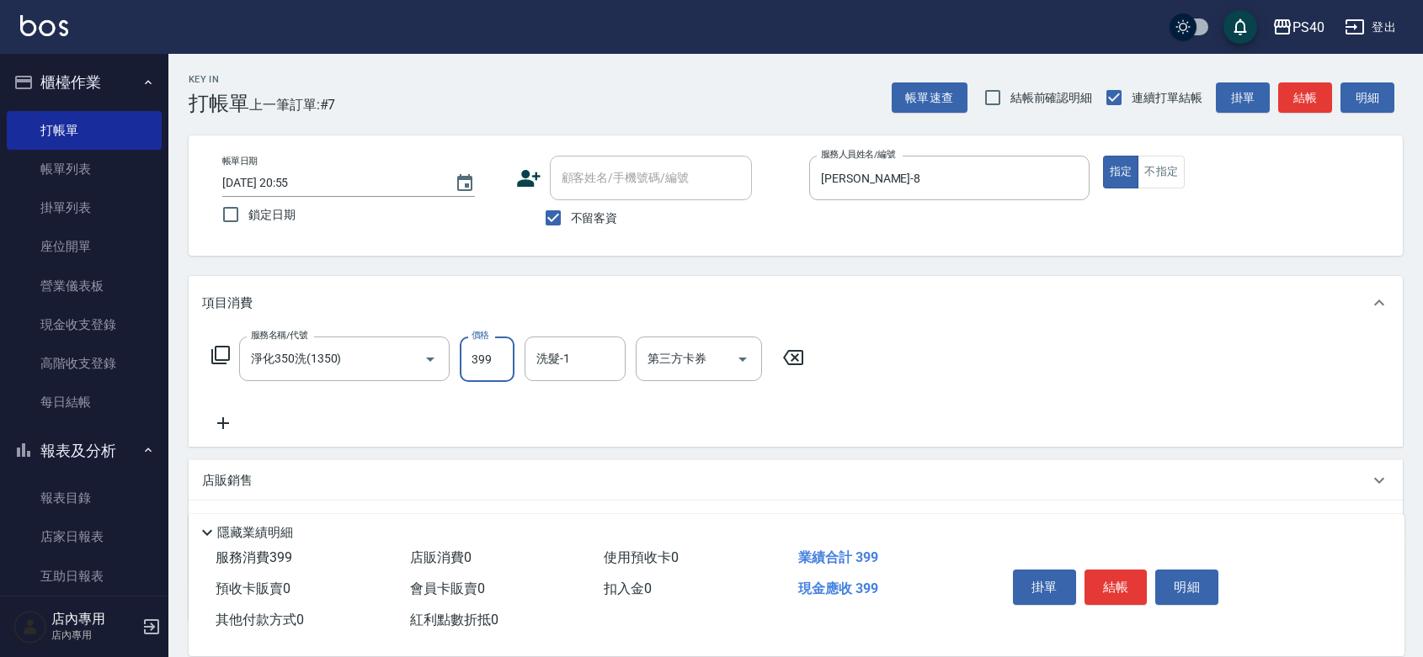
type input "399"
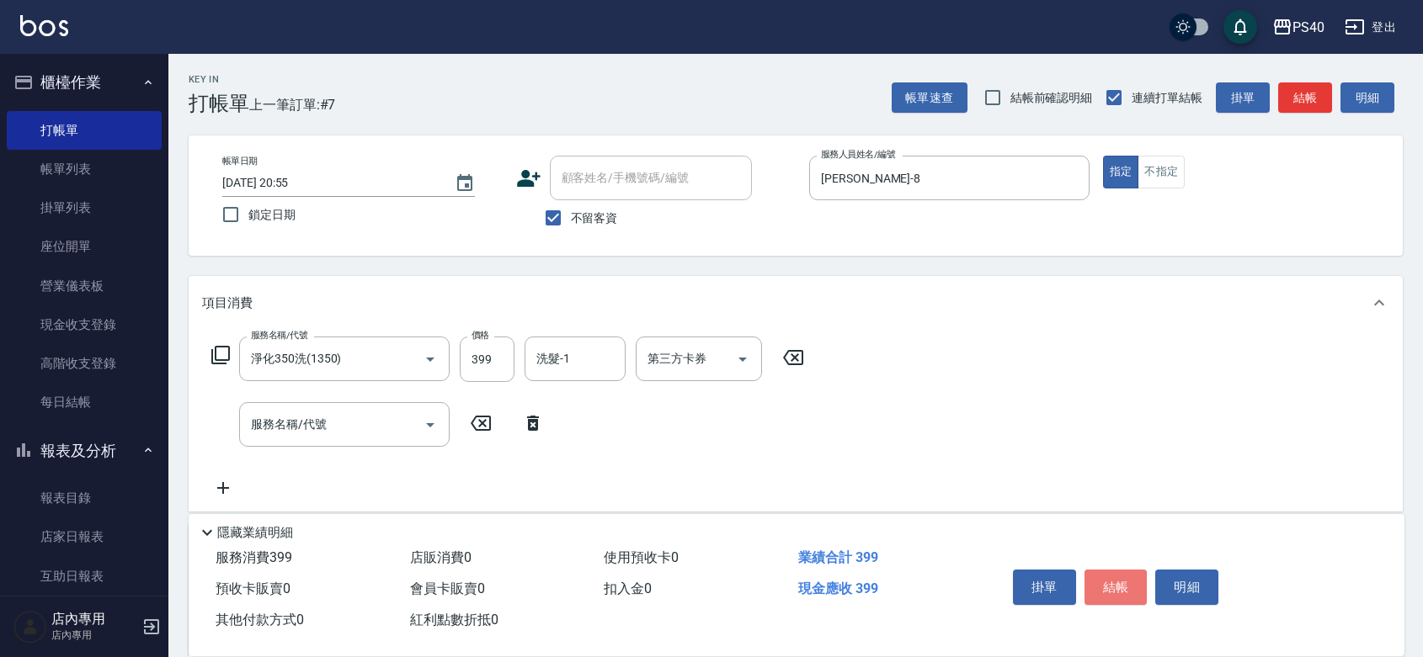
click at [1122, 570] on button "結帳" at bounding box center [1115, 587] width 63 height 35
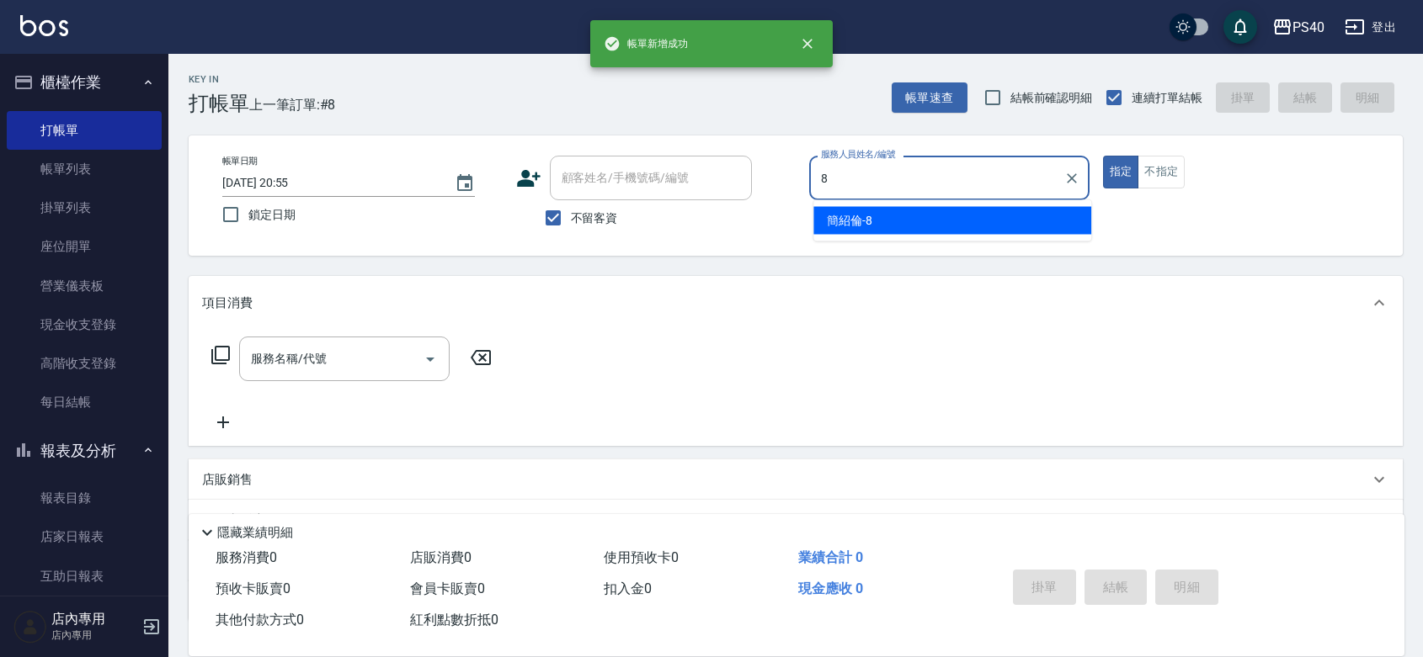
type input "[PERSON_NAME]-8"
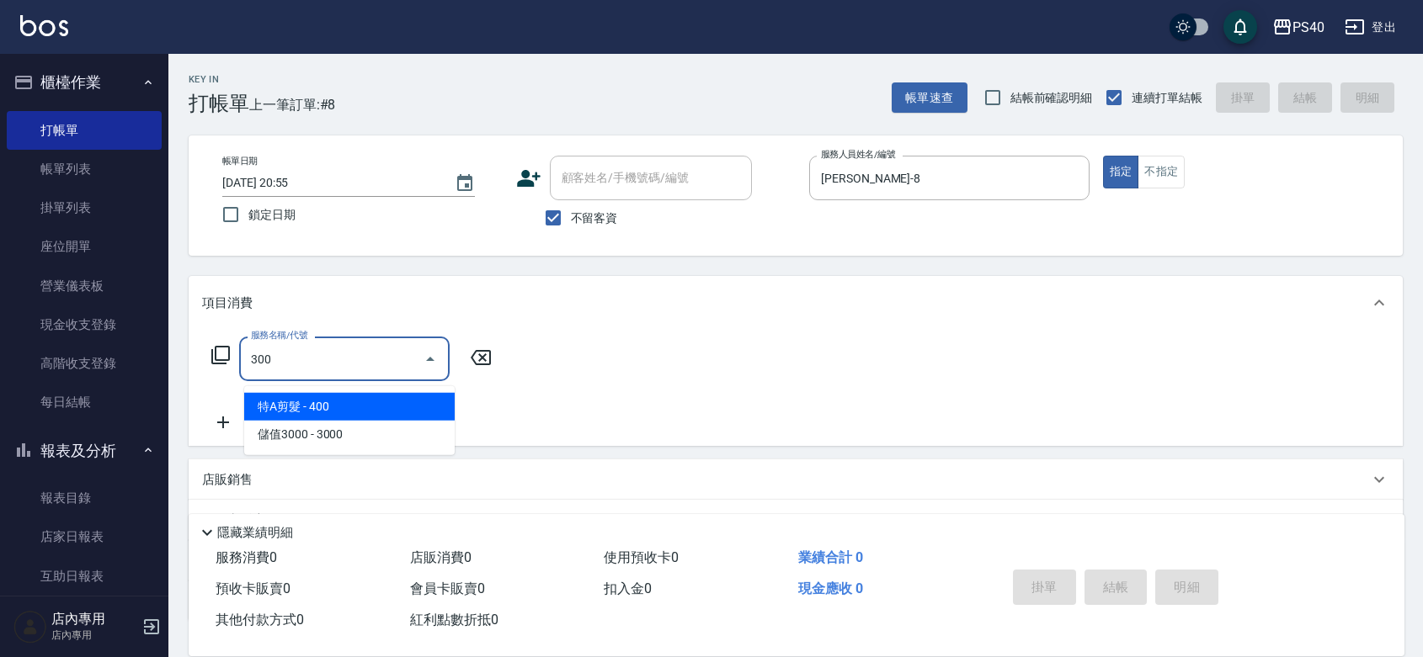
type input "特A剪髮(300)"
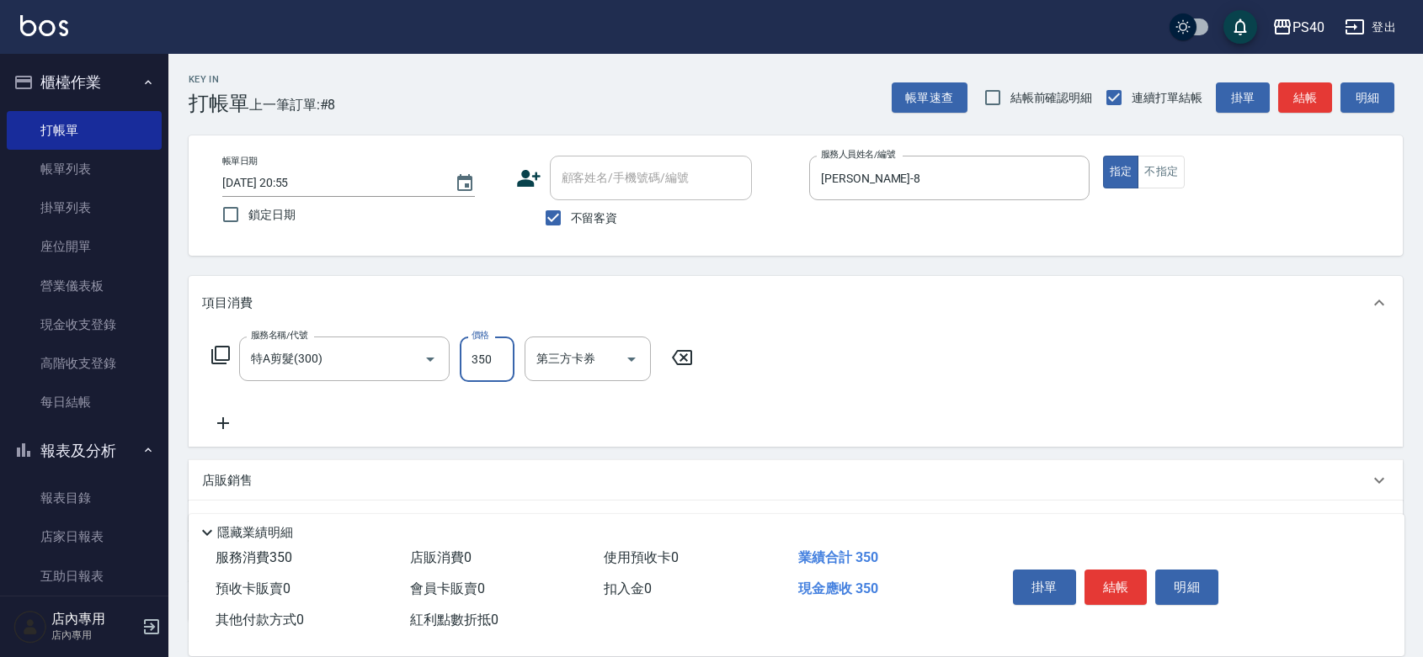
type input "350"
click at [1122, 570] on button "結帳" at bounding box center [1115, 587] width 63 height 35
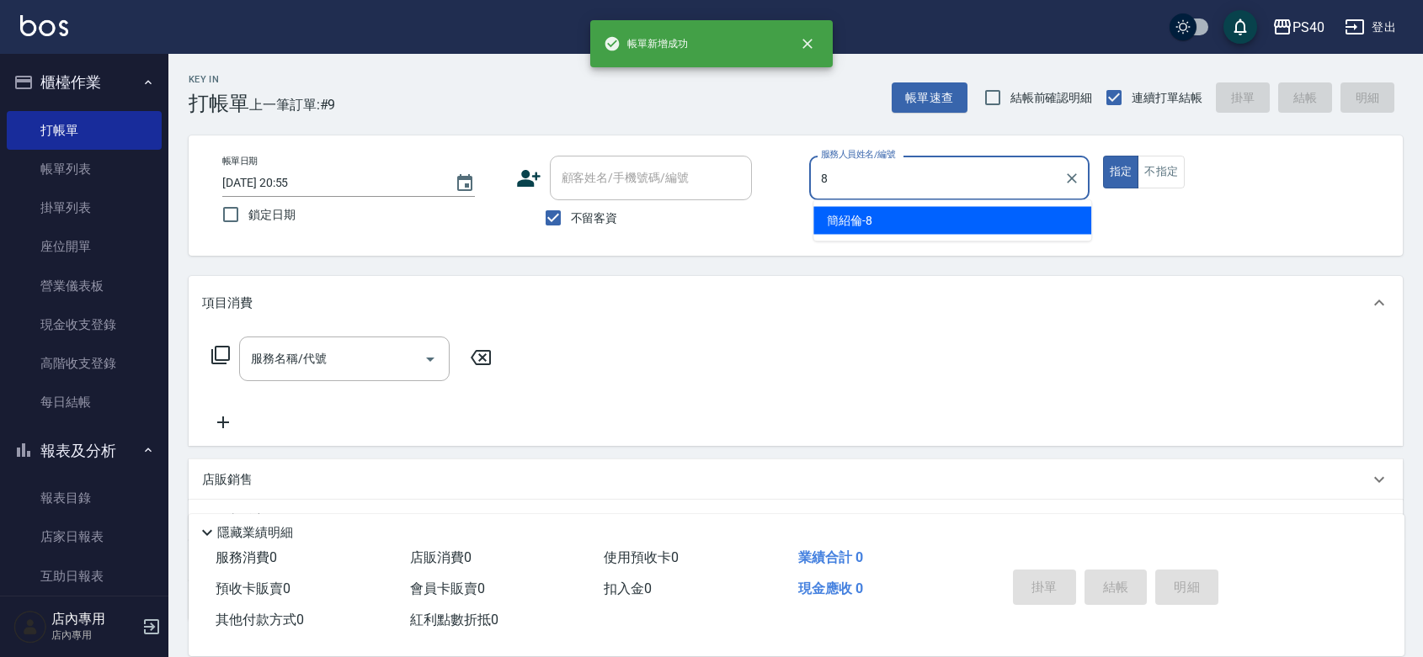
type input "[PERSON_NAME]-8"
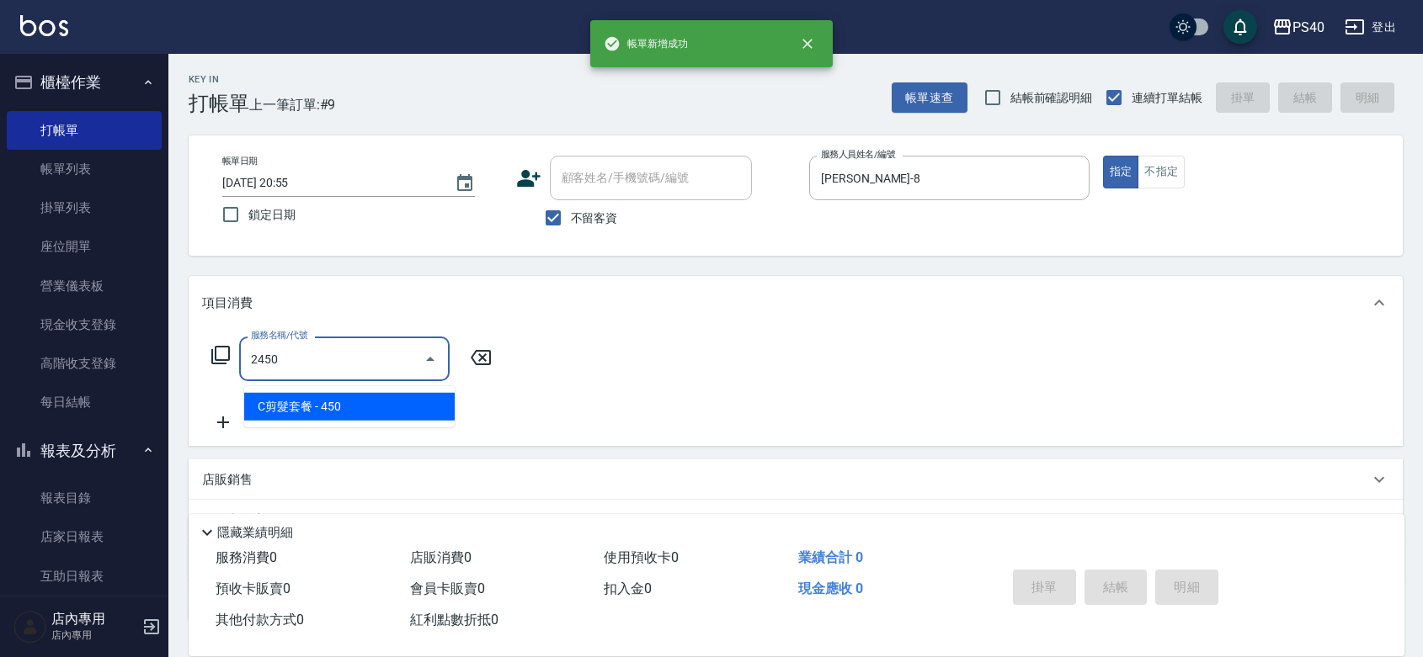
type input "C剪髮套餐(2450)"
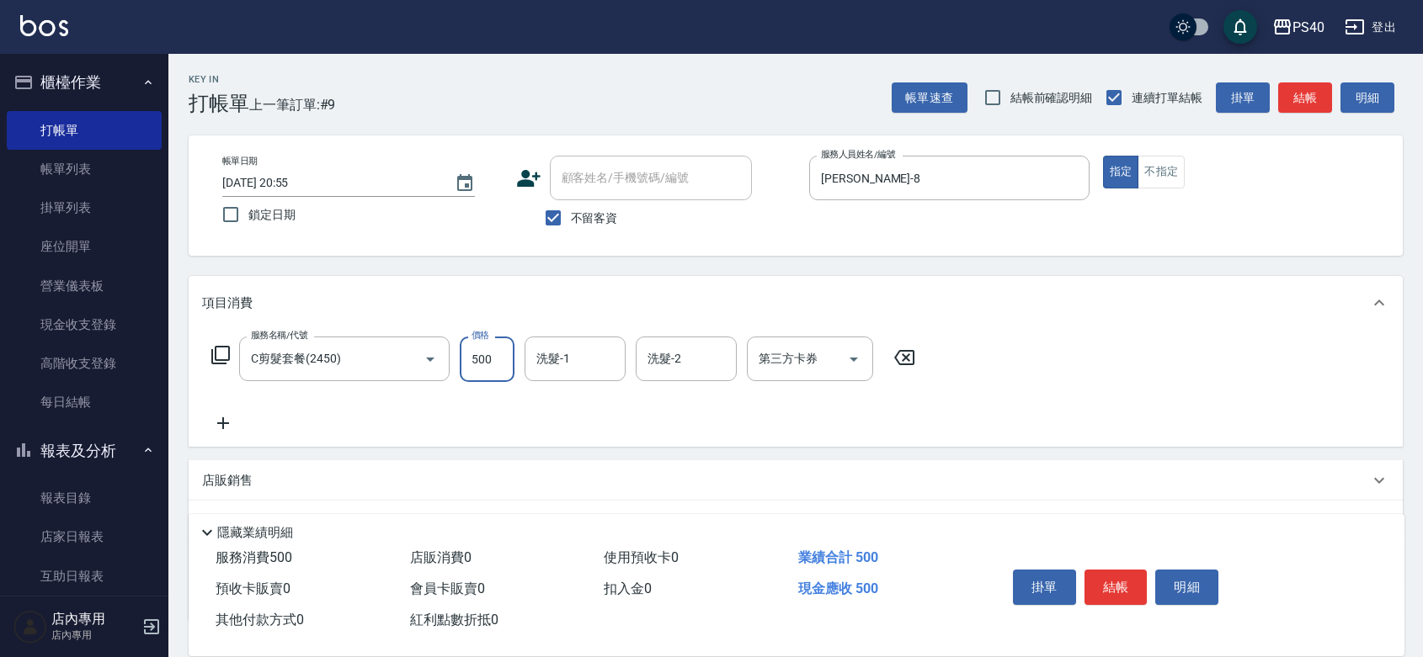
type input "500"
click at [1122, 570] on button "結帳" at bounding box center [1115, 587] width 63 height 35
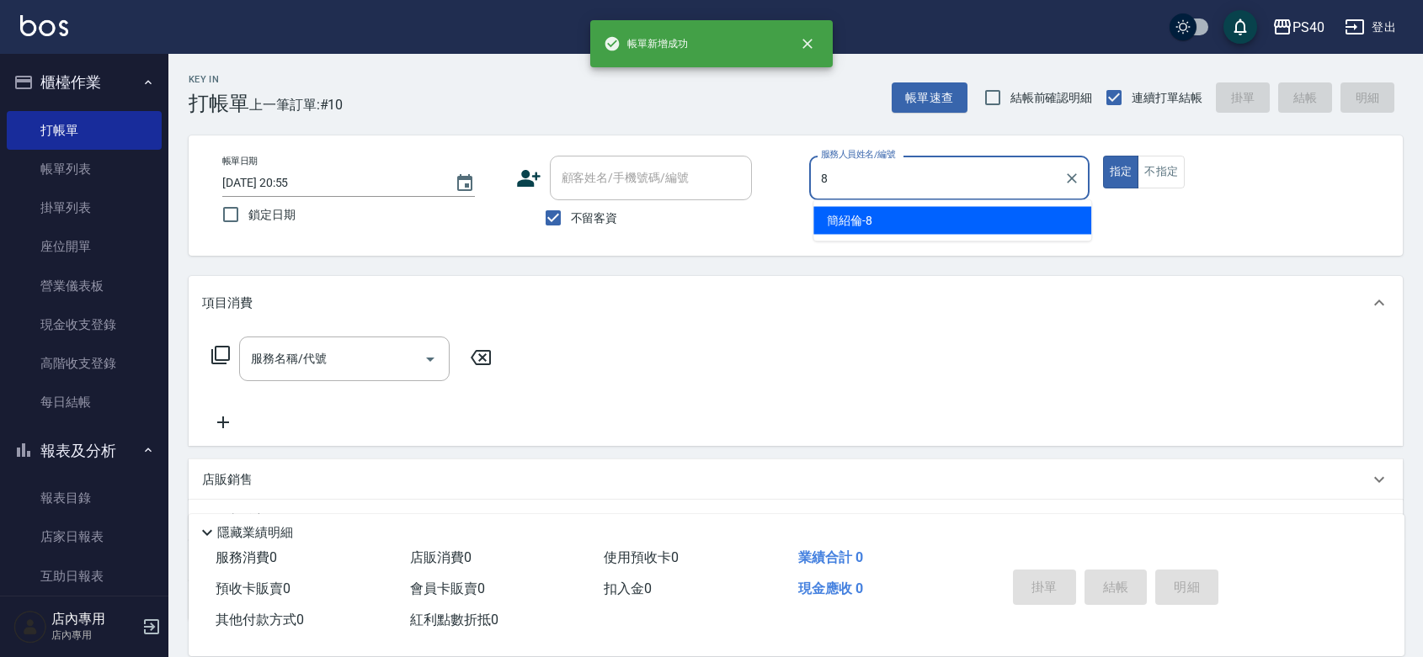
type input "[PERSON_NAME]-8"
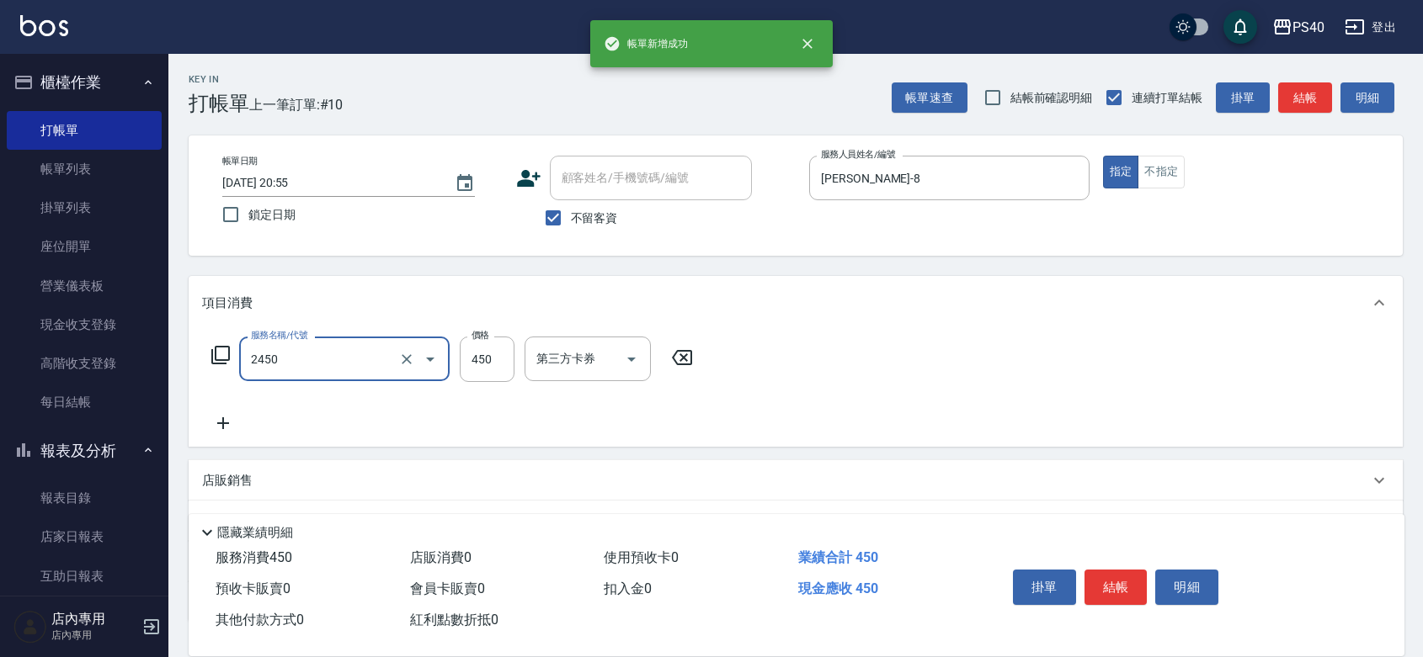
type input "C剪髮套餐(2450)"
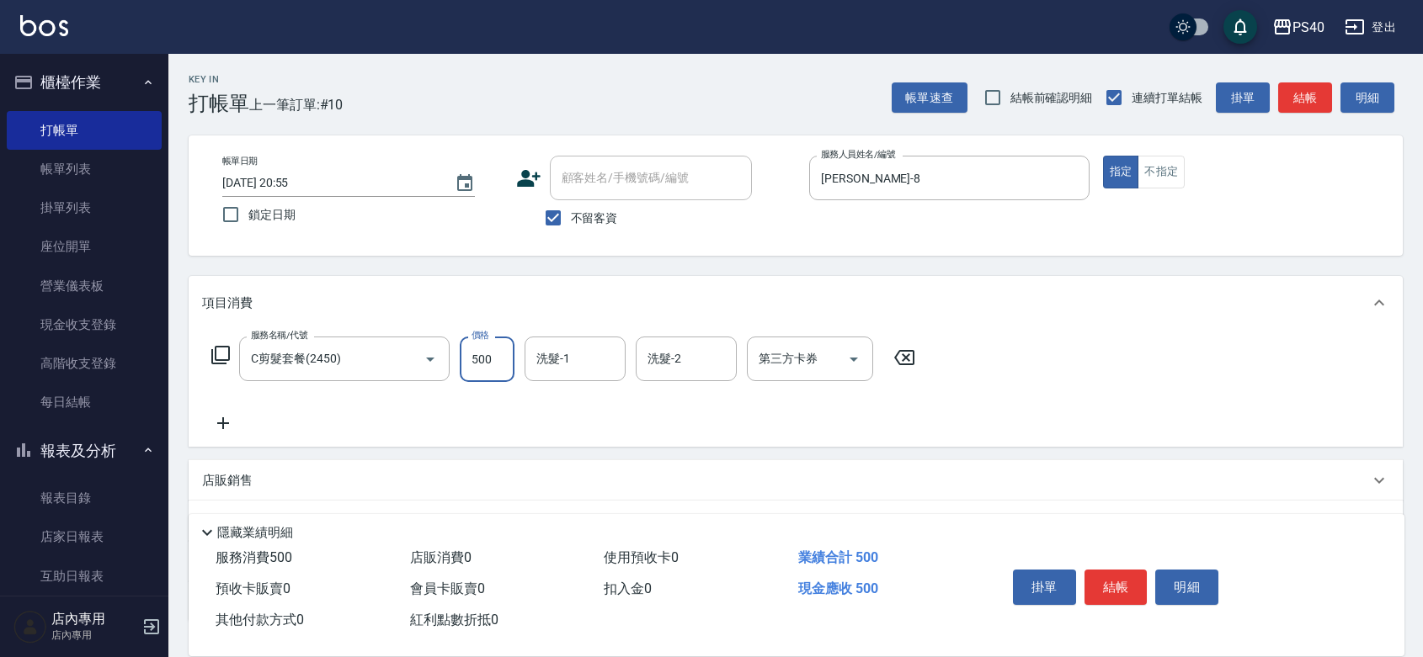
type input "500"
click at [1122, 570] on button "結帳" at bounding box center [1115, 587] width 63 height 35
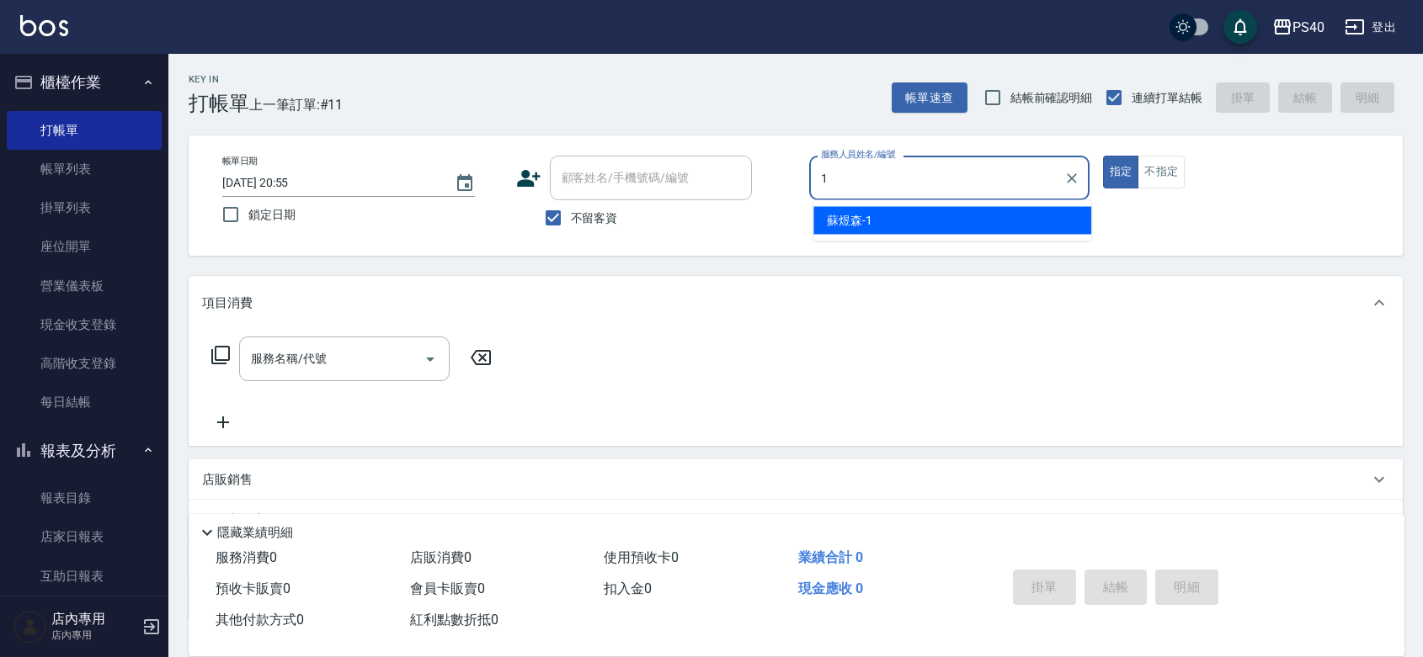
type input "[PERSON_NAME]-1"
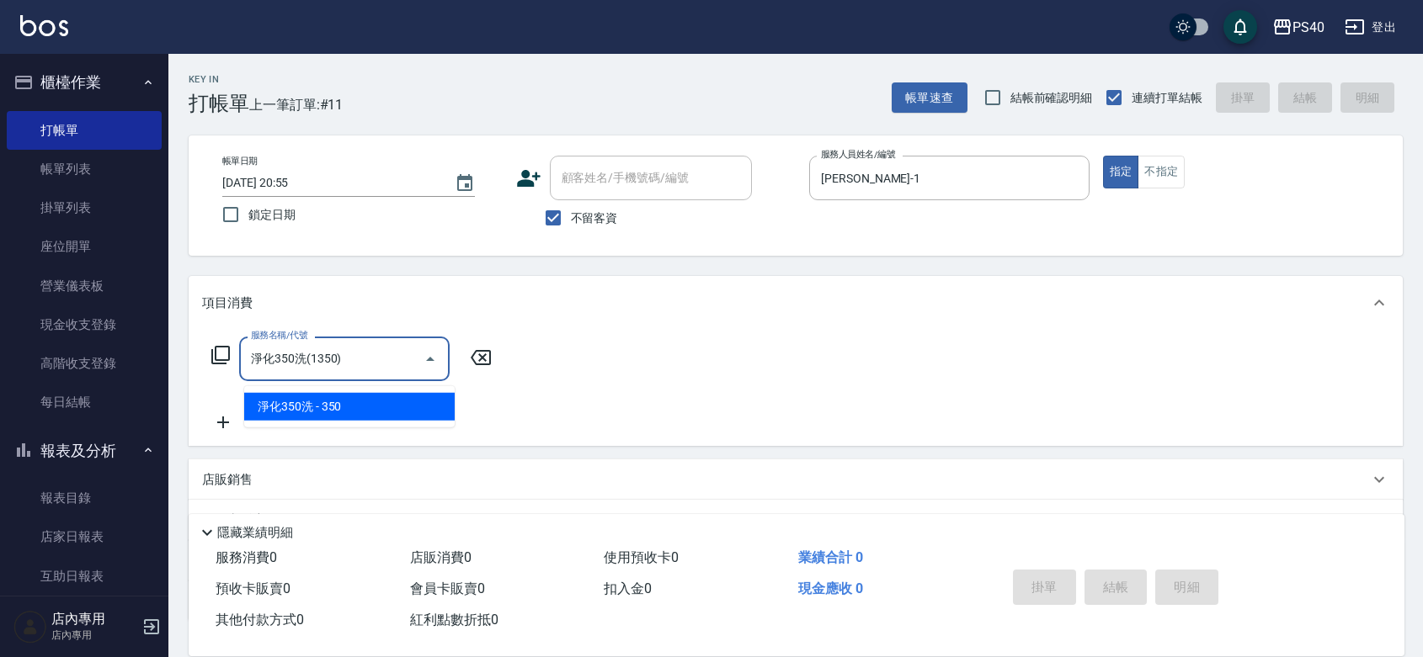
type input "淨化350洗(1350)"
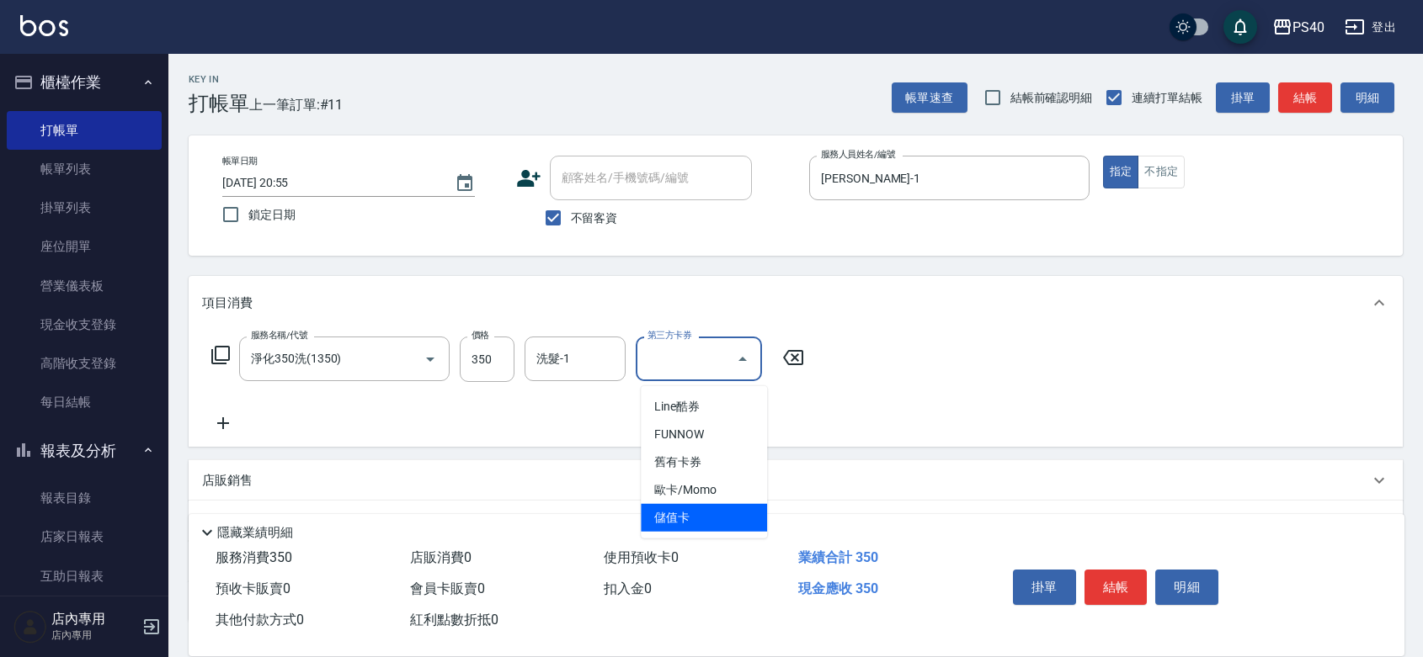
type input "儲值卡"
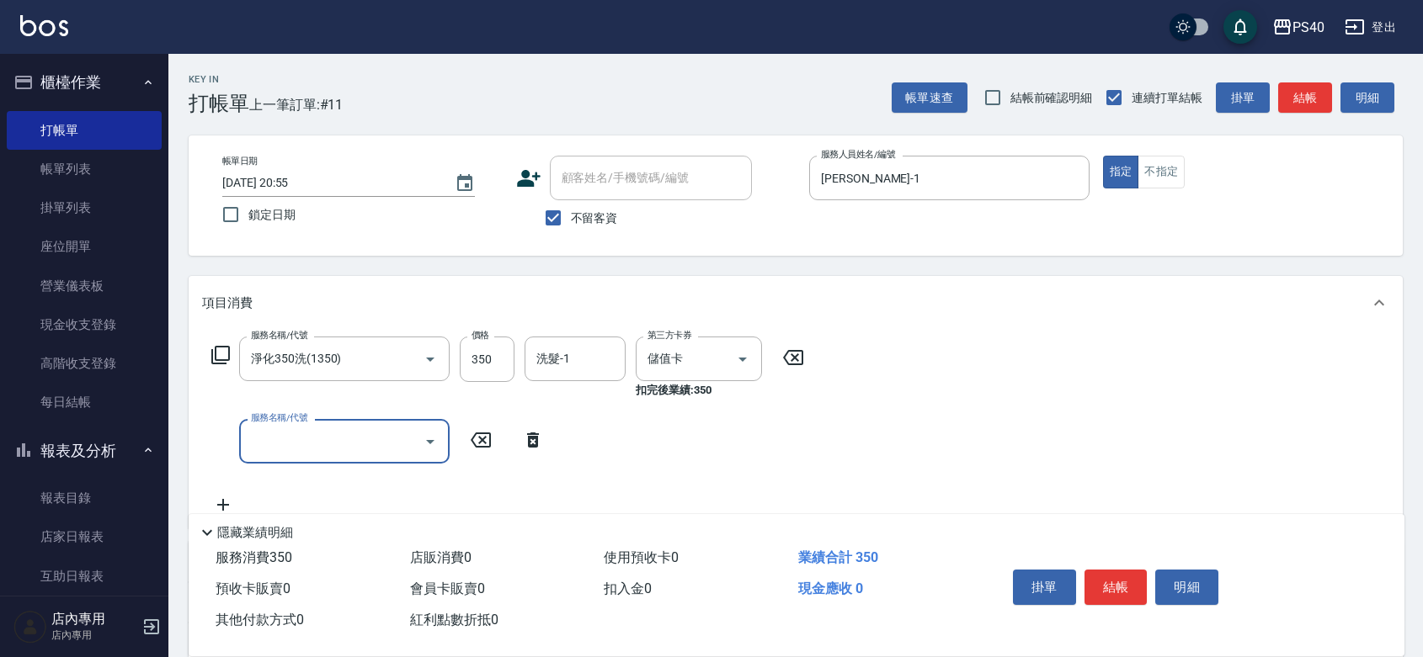
click at [1122, 570] on button "結帳" at bounding box center [1115, 587] width 63 height 35
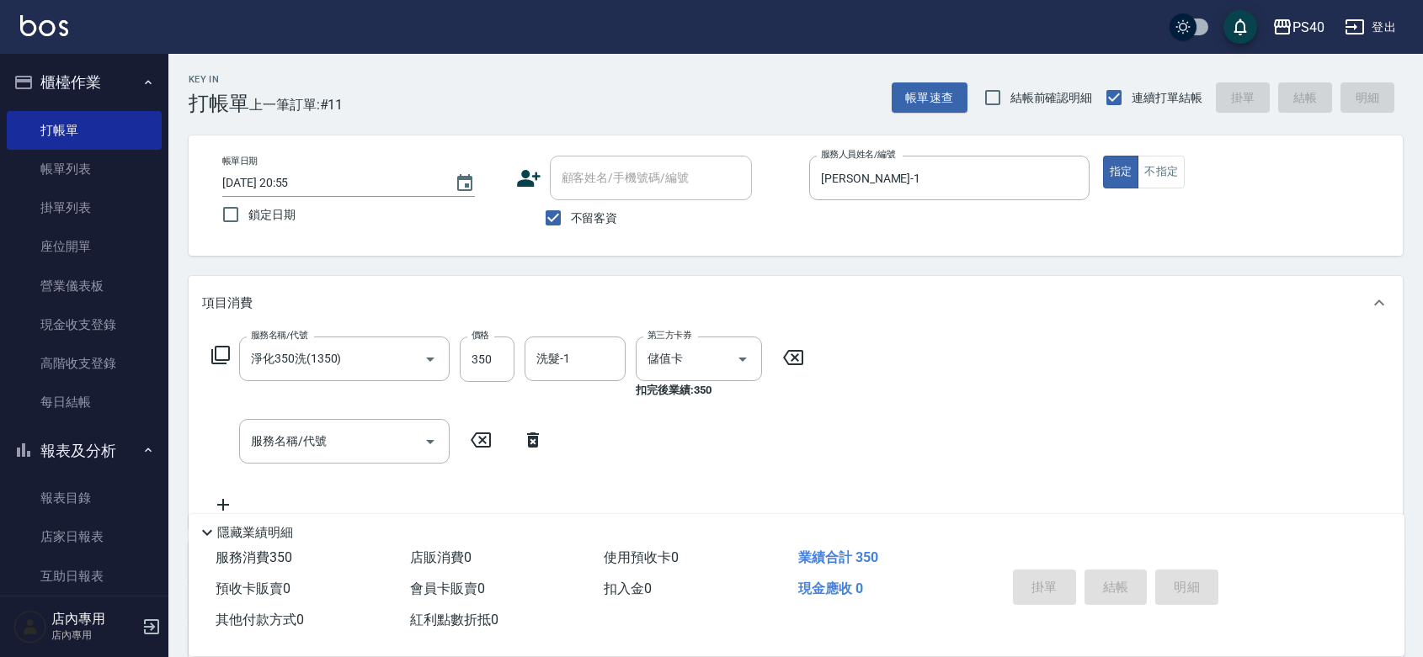
type input "[DATE] 20:56"
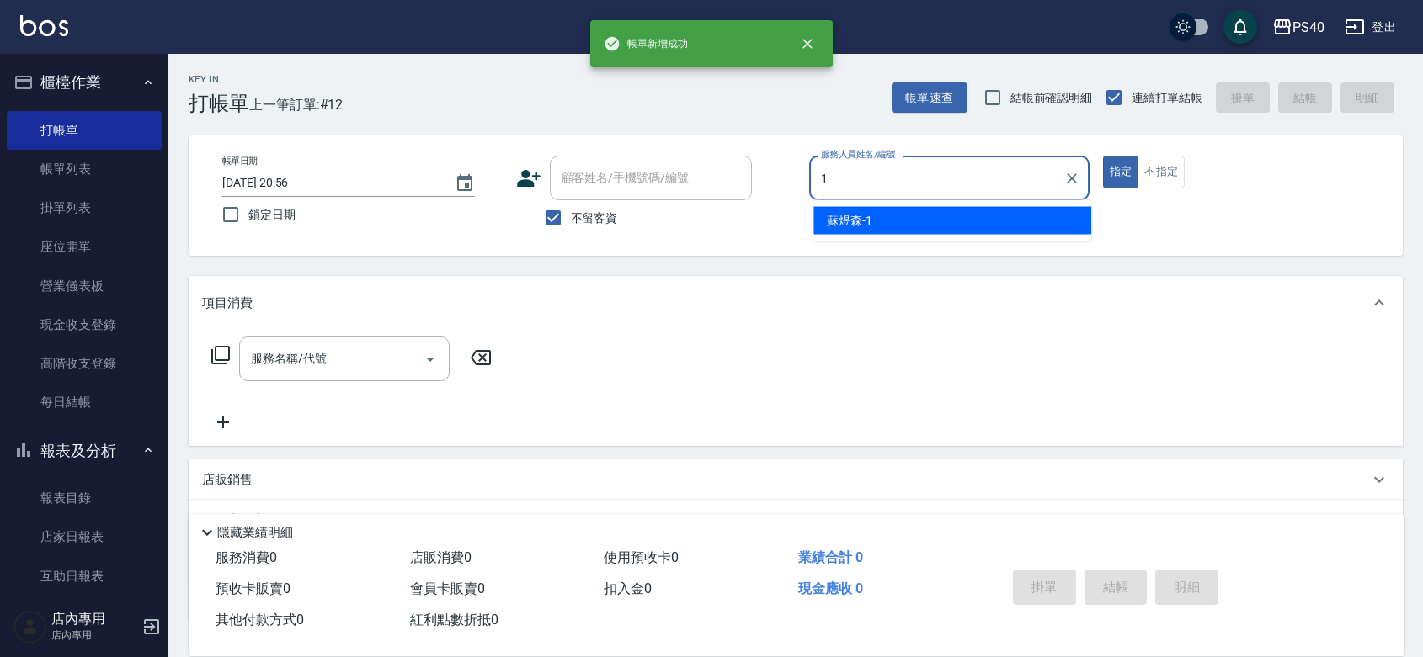
type input "[PERSON_NAME]-1"
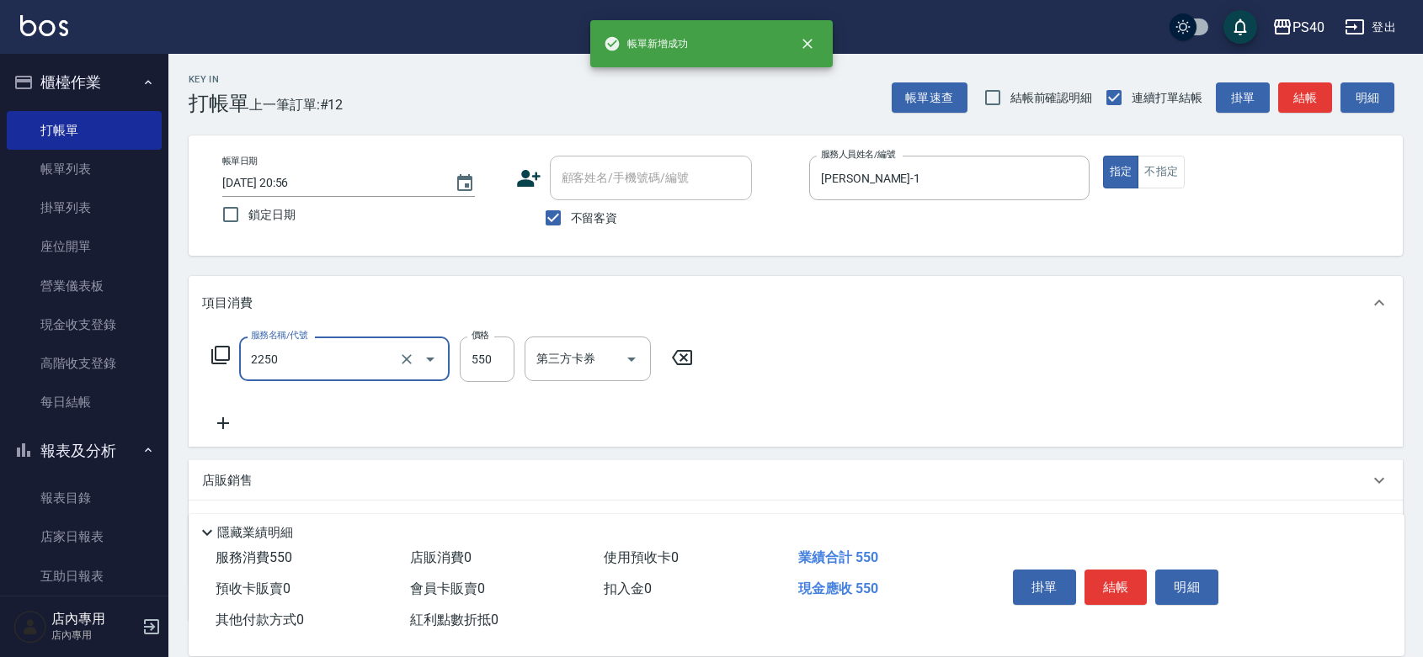
type input "B剪髮套餐(2250)"
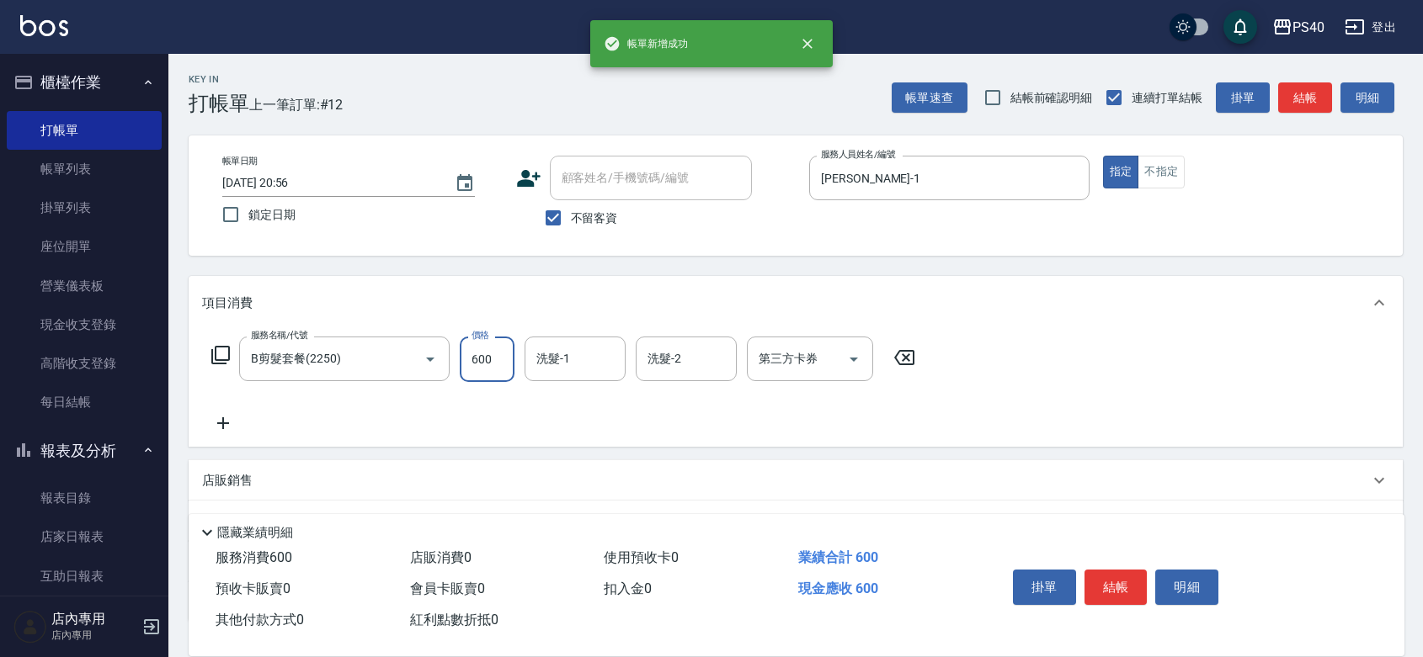
type input "600"
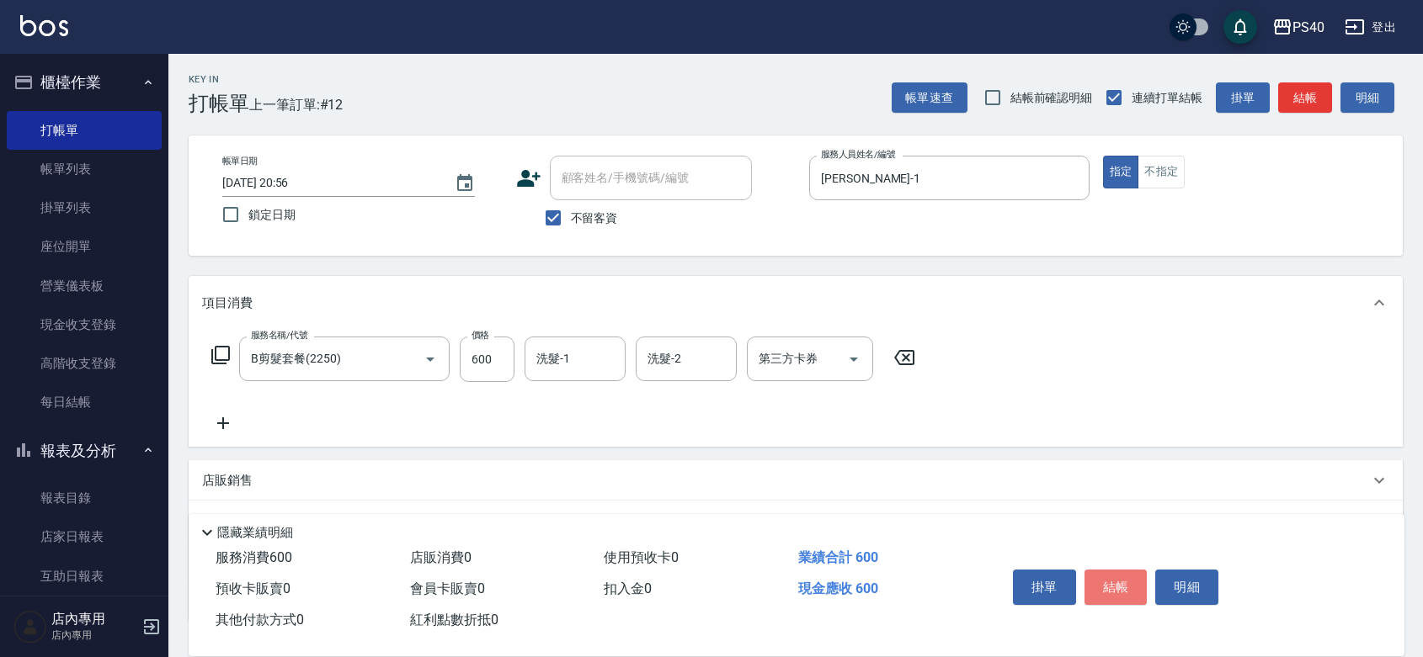
click at [1122, 570] on button "結帳" at bounding box center [1115, 587] width 63 height 35
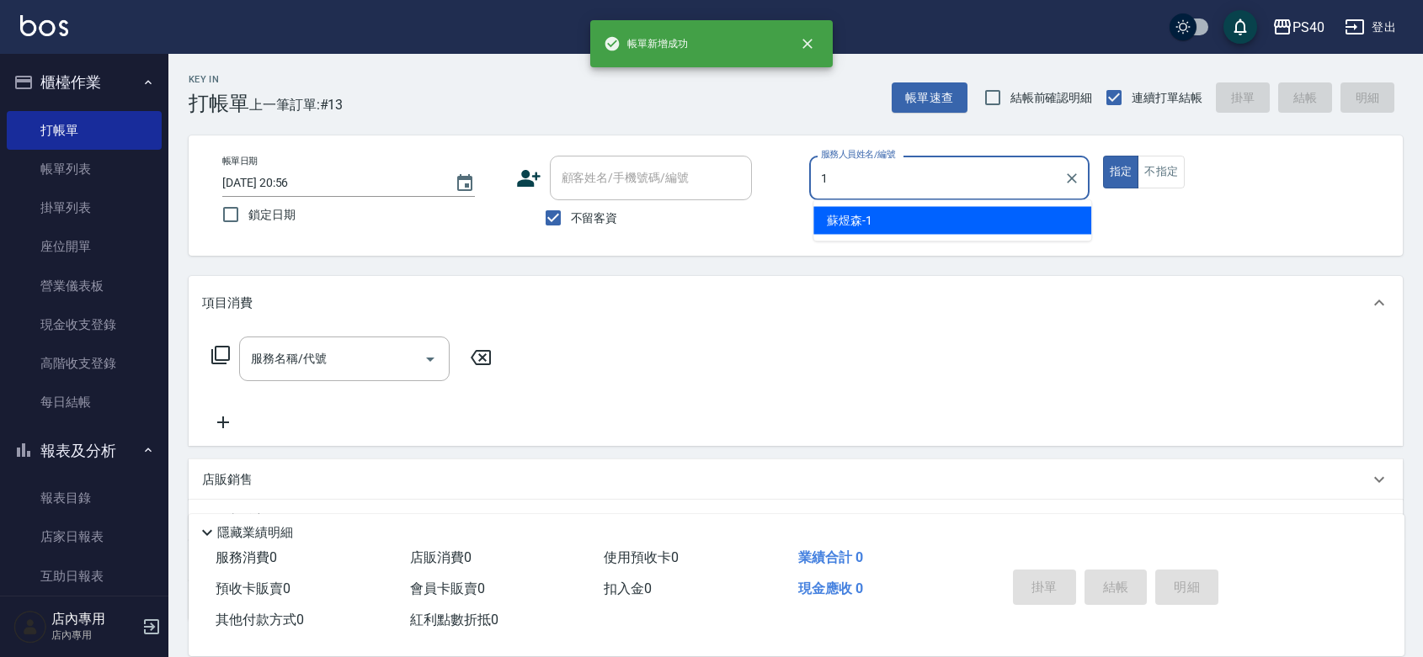
type input "[PERSON_NAME]-1"
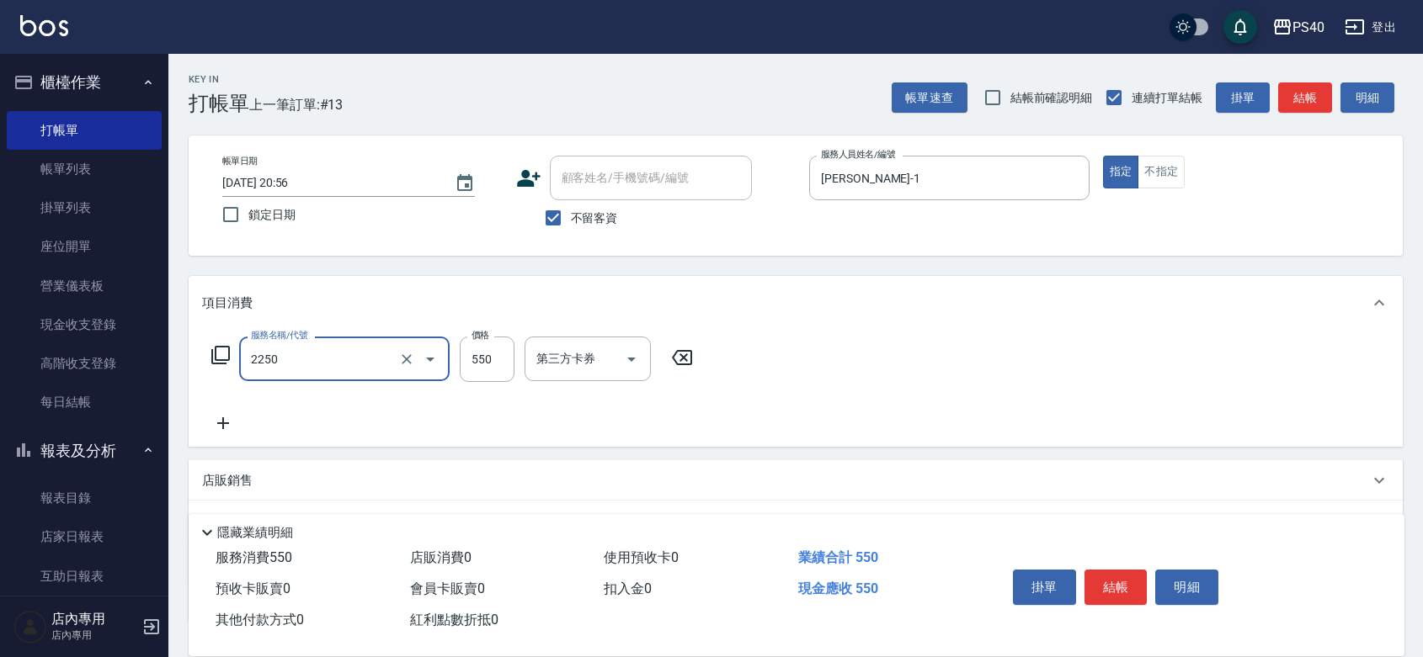
type input "B剪髮套餐(2250)"
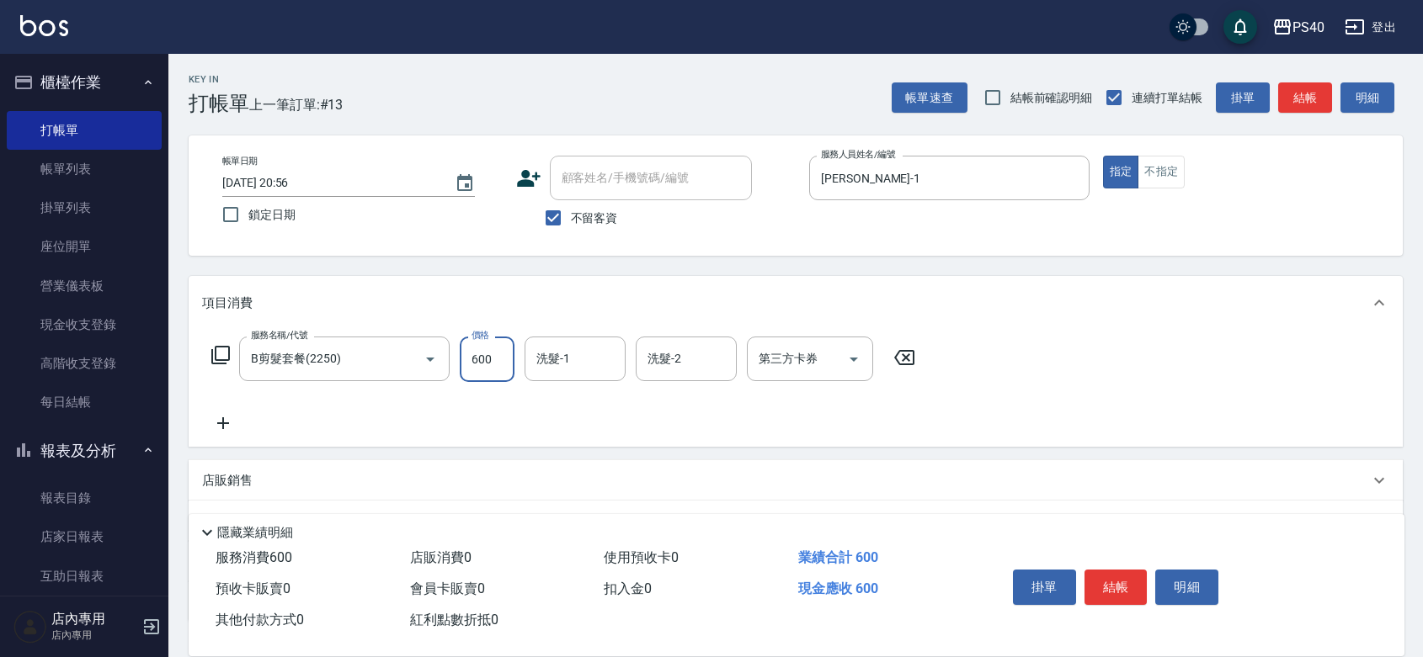
type input "600"
click at [1124, 570] on button "結帳" at bounding box center [1115, 587] width 63 height 35
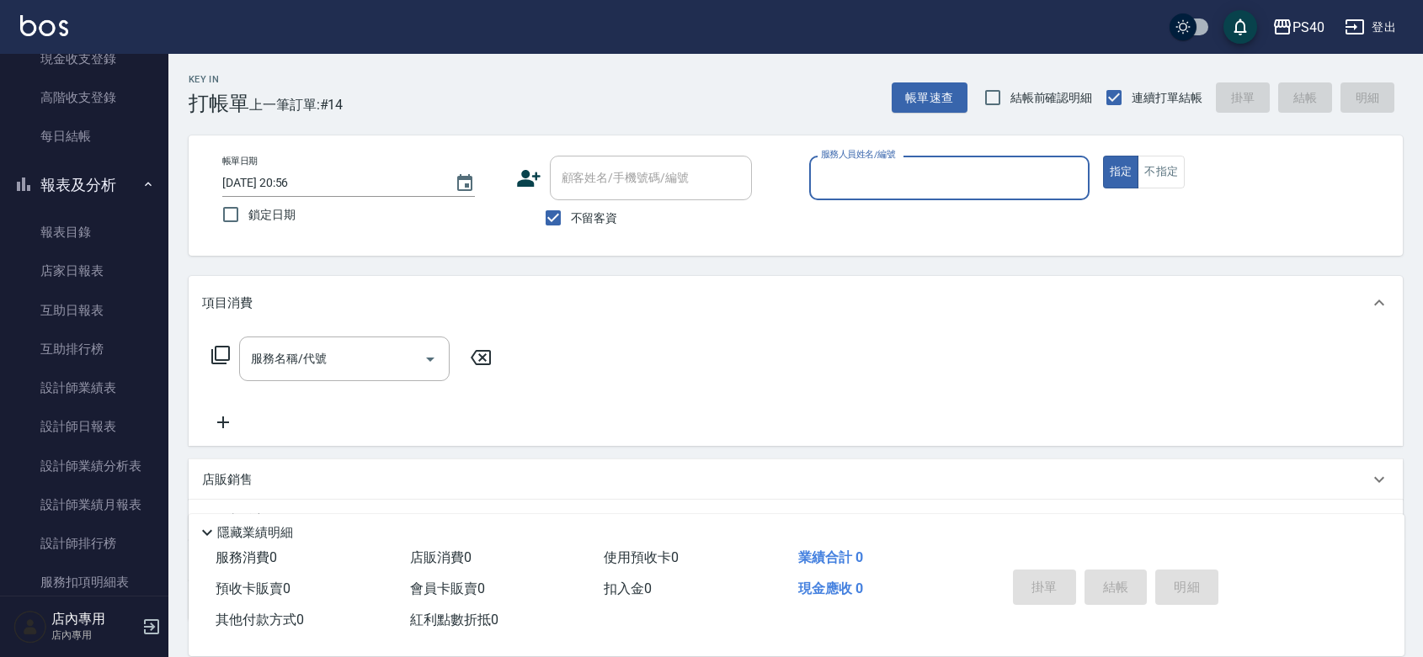
scroll to position [278, 0]
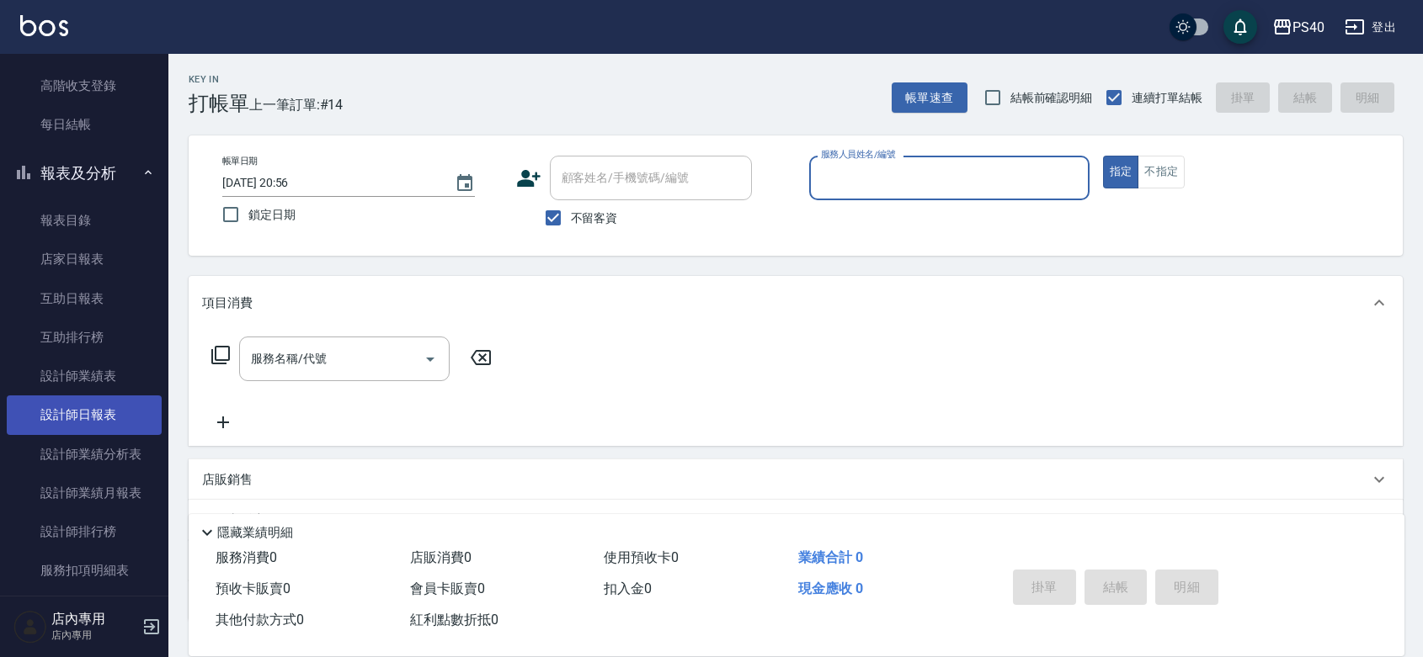
click at [114, 415] on link "設計師日報表" at bounding box center [84, 415] width 155 height 39
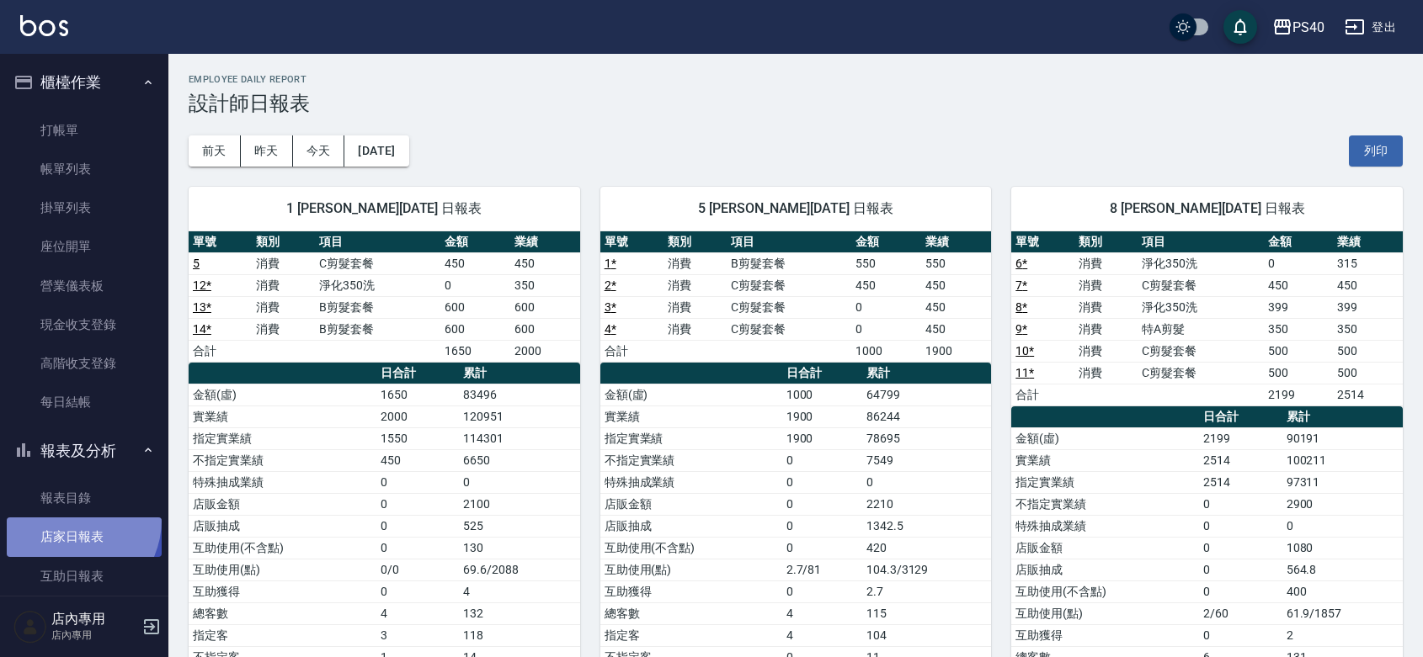
click at [67, 519] on link "店家日報表" at bounding box center [84, 537] width 155 height 39
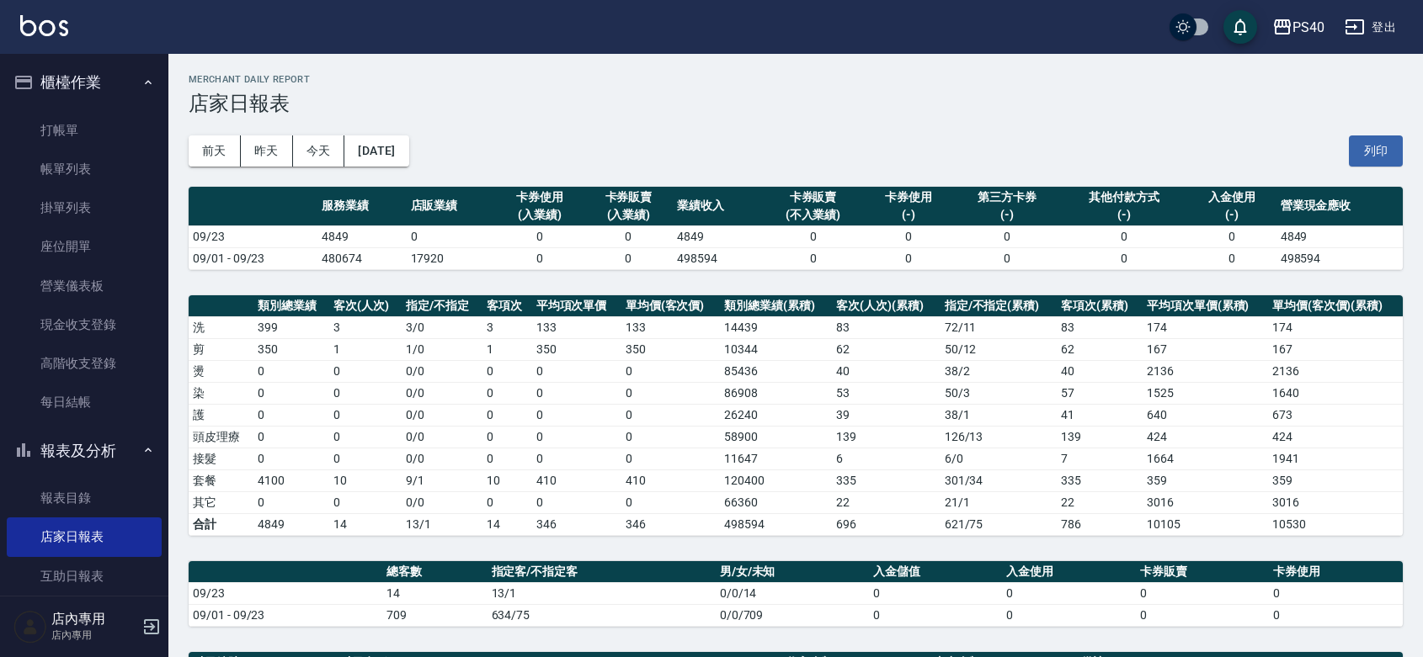
click at [0, 90] on nav "櫃檯作業 打帳單 帳單列表 掛單列表 座位開單 營業儀表板 現金收支登錄 高階收支登錄 每日結帳 報表及分析 報表目錄 店家日報表 互助日報表 互助排行榜 設…" at bounding box center [84, 325] width 168 height 542
click at [47, 127] on link "打帳單" at bounding box center [84, 130] width 155 height 39
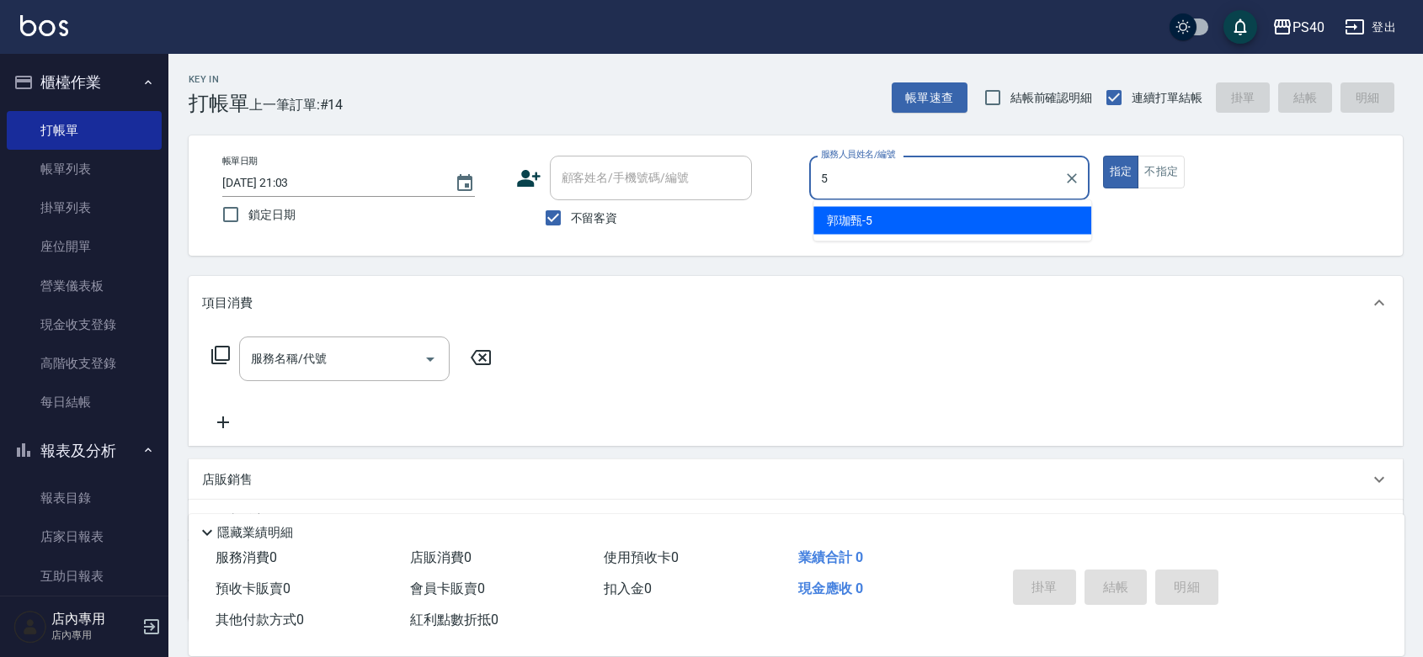
type input "[PERSON_NAME]-5"
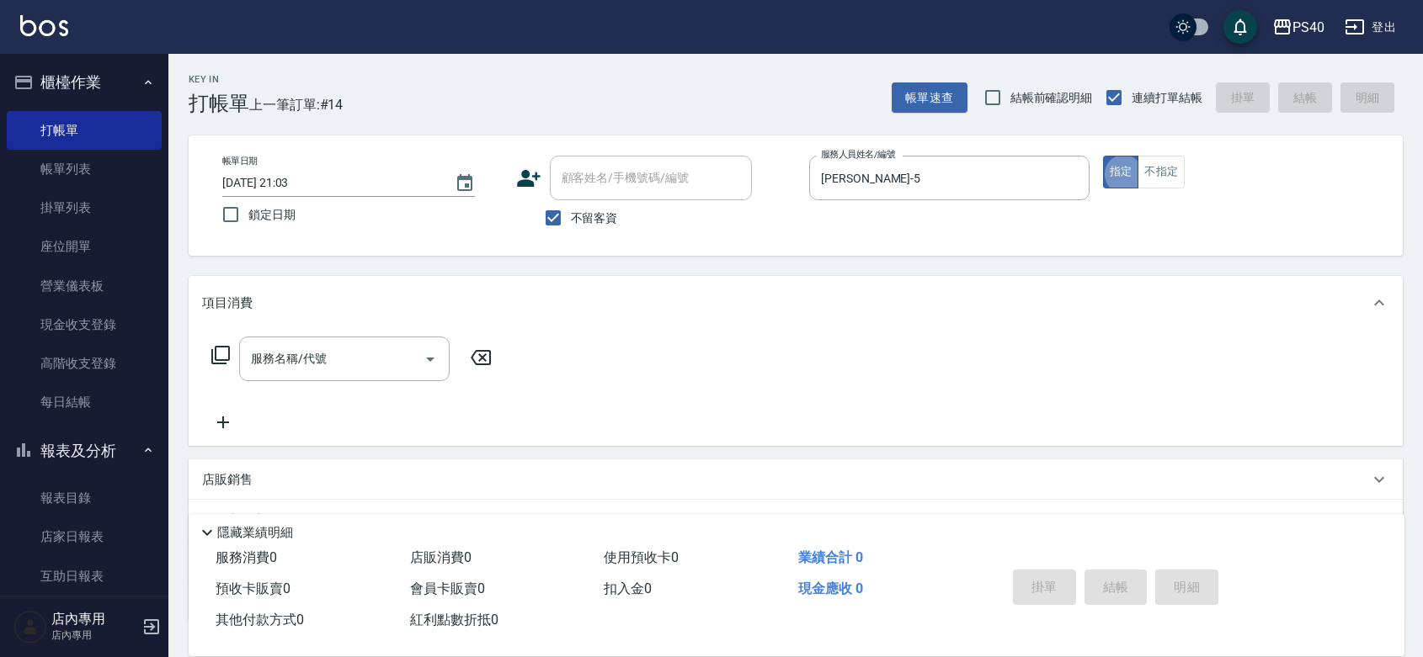
type button "true"
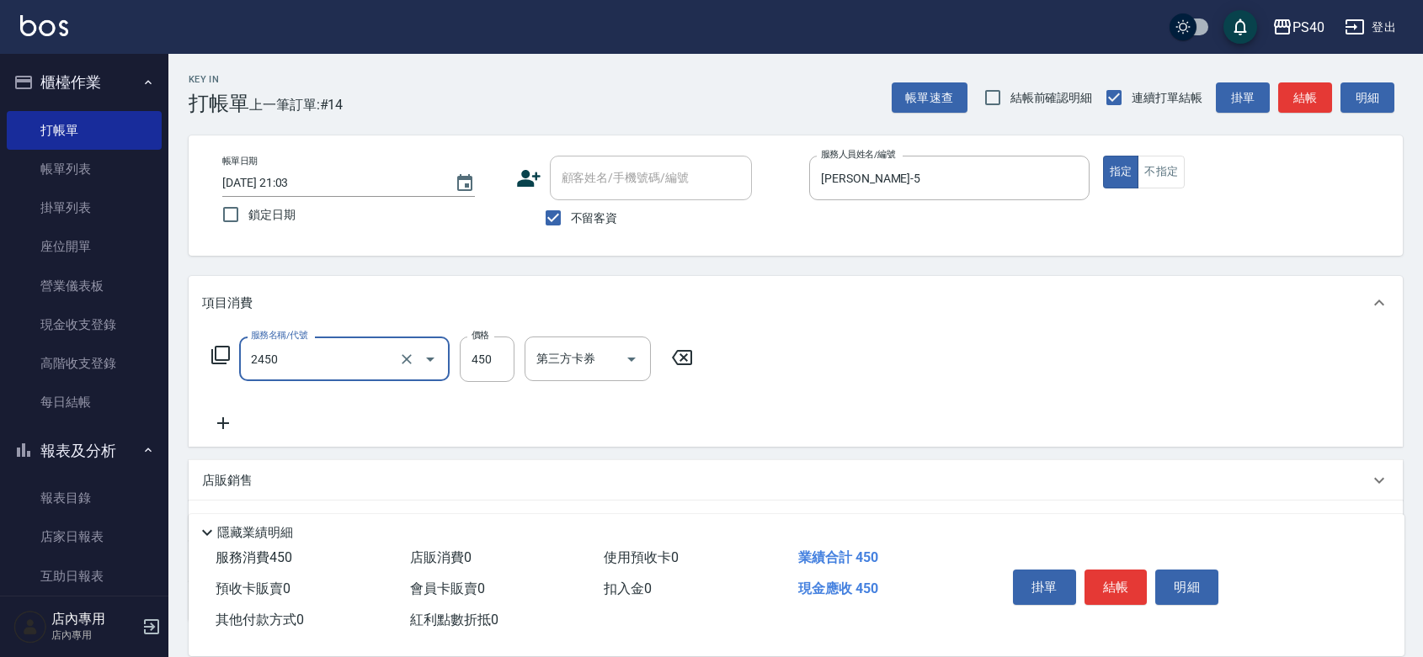
type input "C剪髮套餐(2450)"
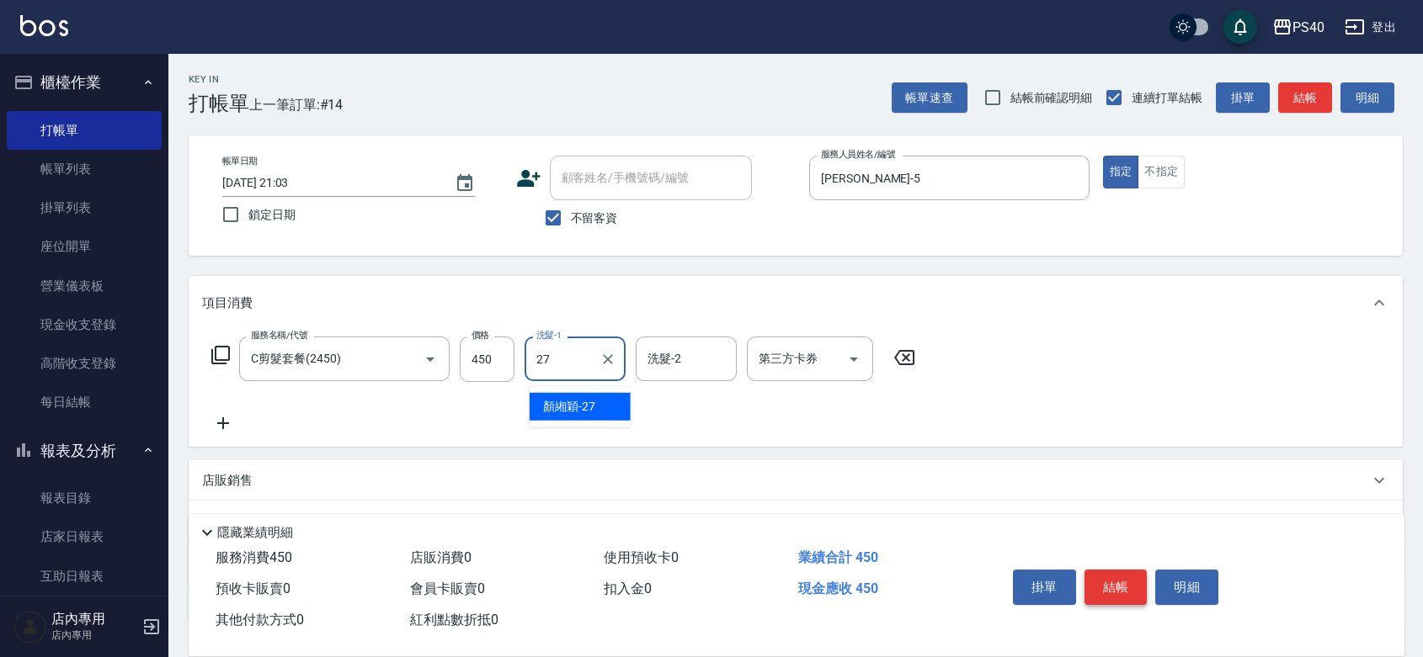
type input "[PERSON_NAME]-27"
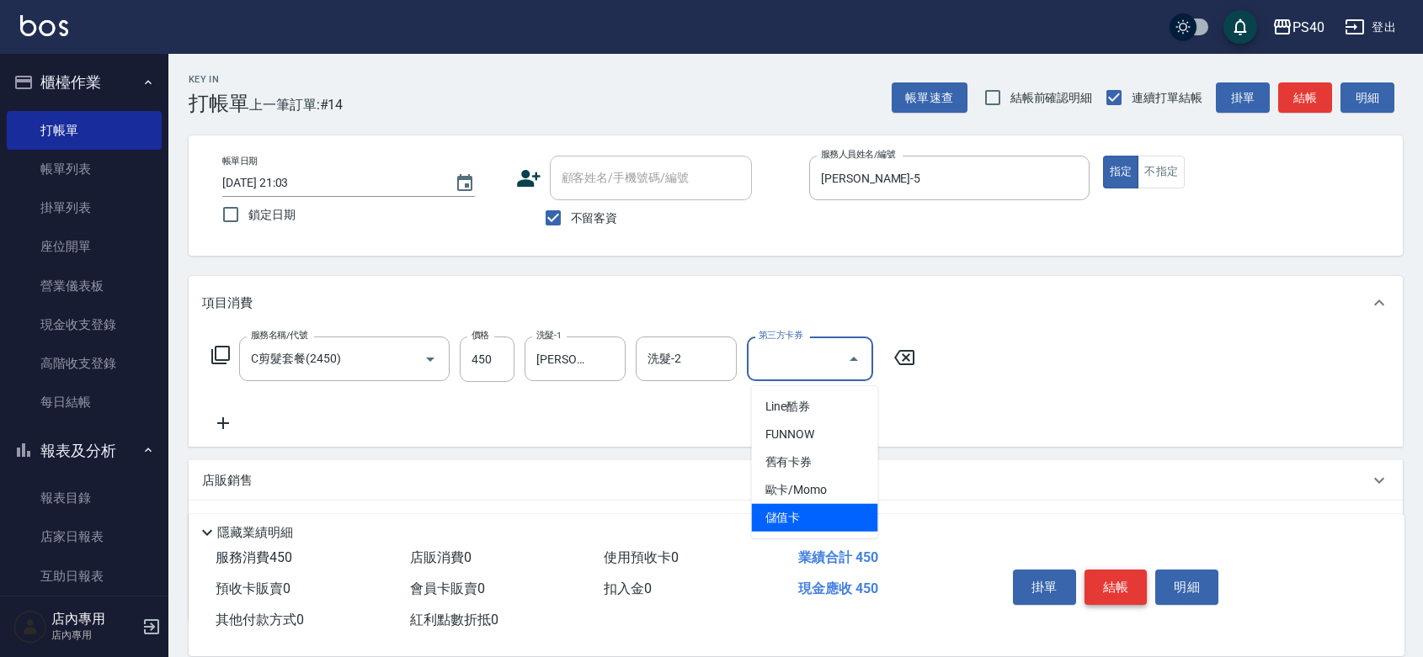
type input "儲值卡"
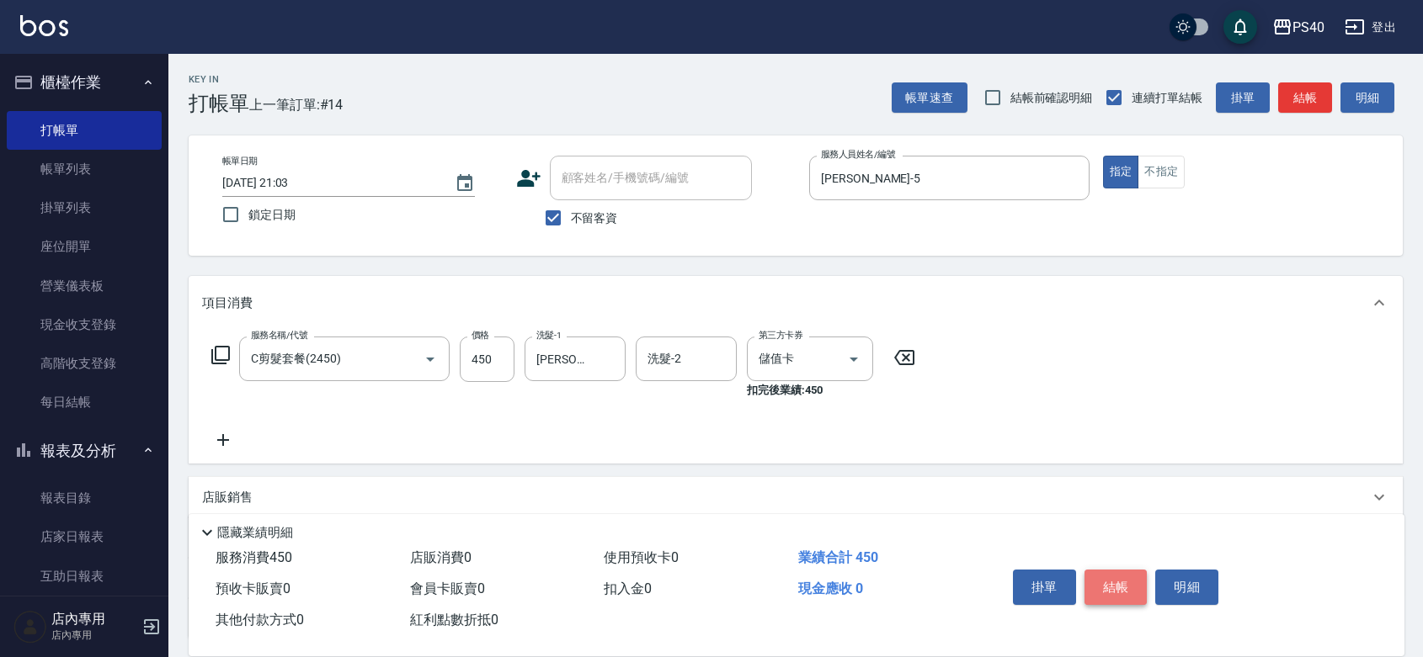
click at [1141, 570] on button "結帳" at bounding box center [1115, 587] width 63 height 35
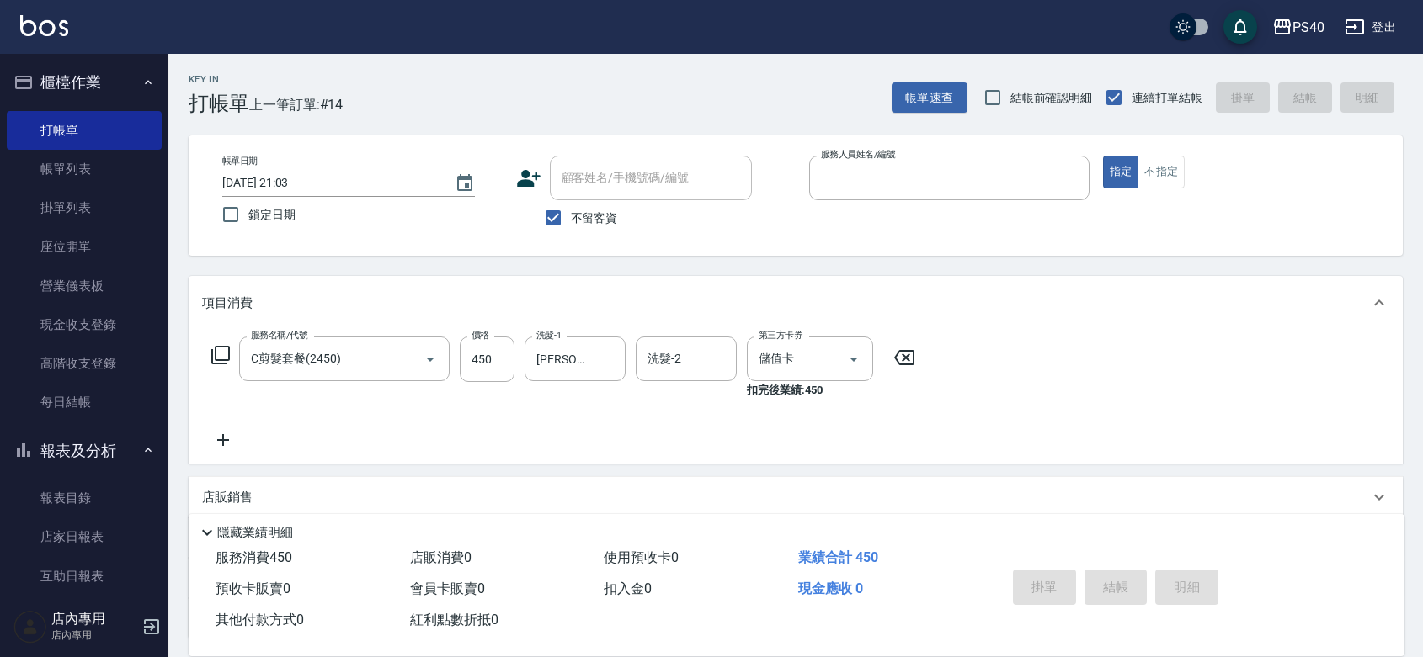
type input "5"
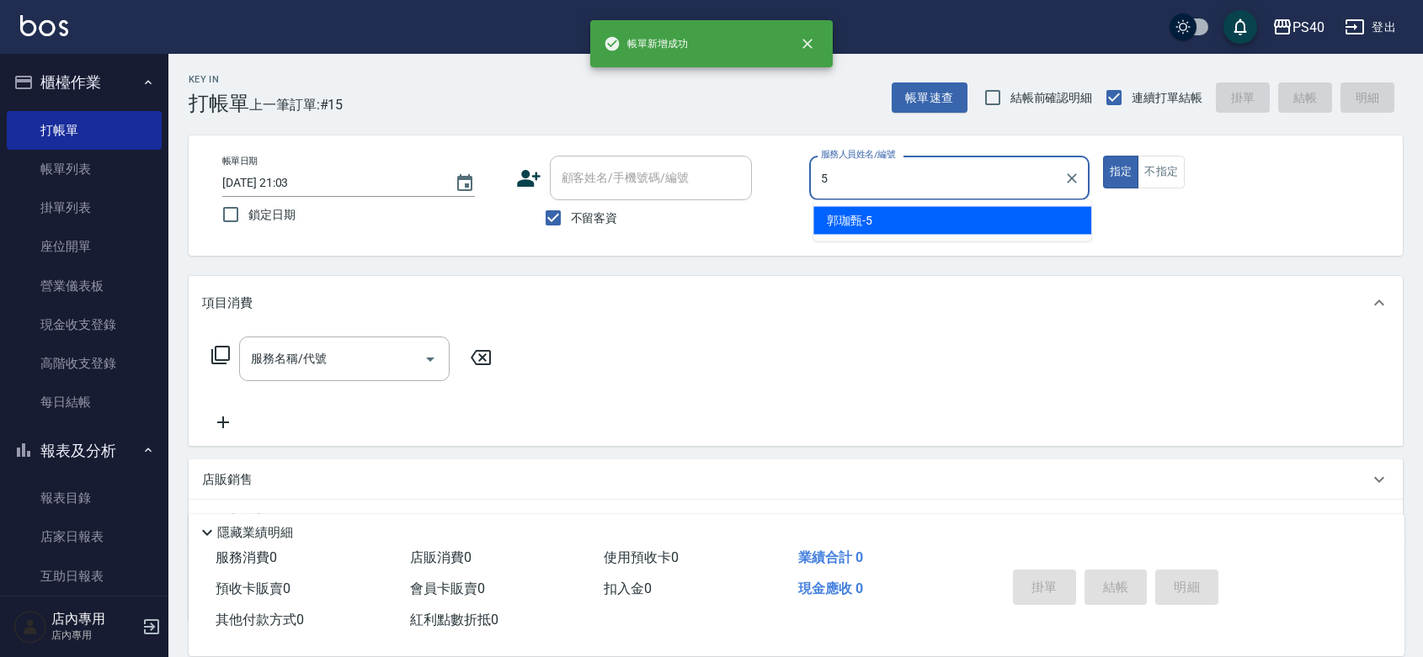
type input "[PERSON_NAME]-5"
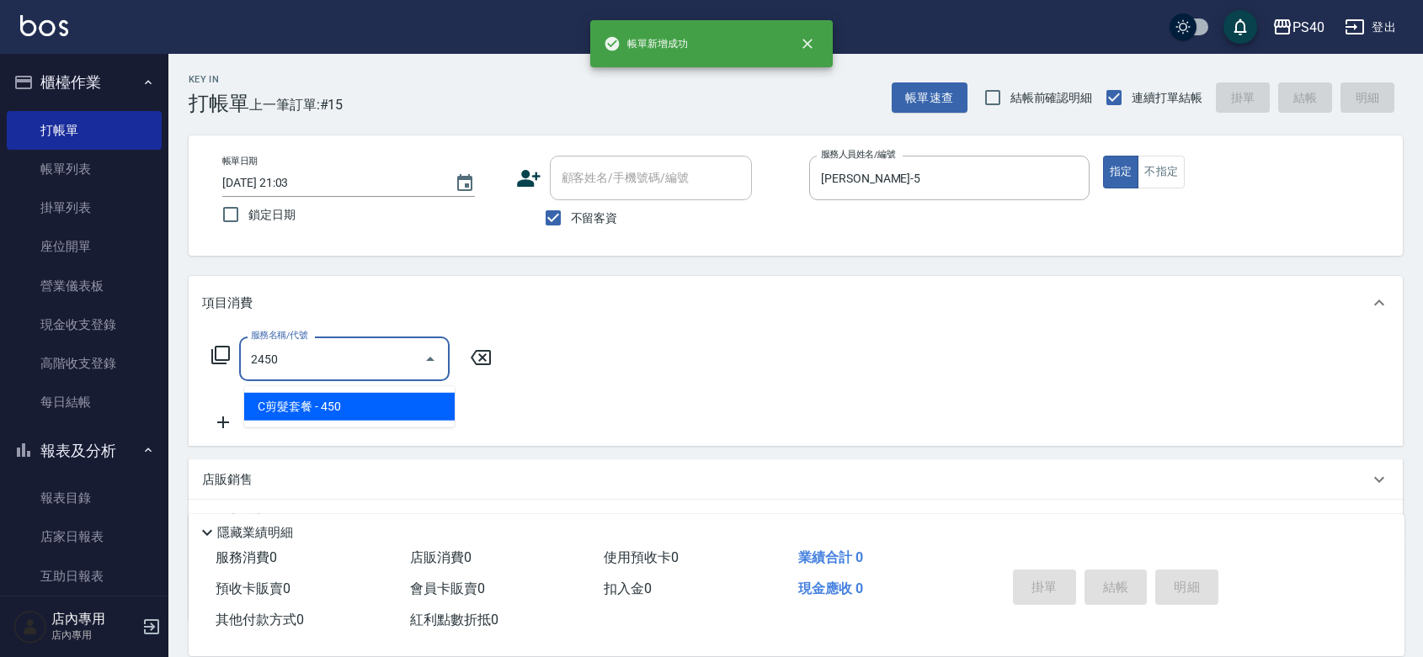
type input "C剪髮套餐(2450)"
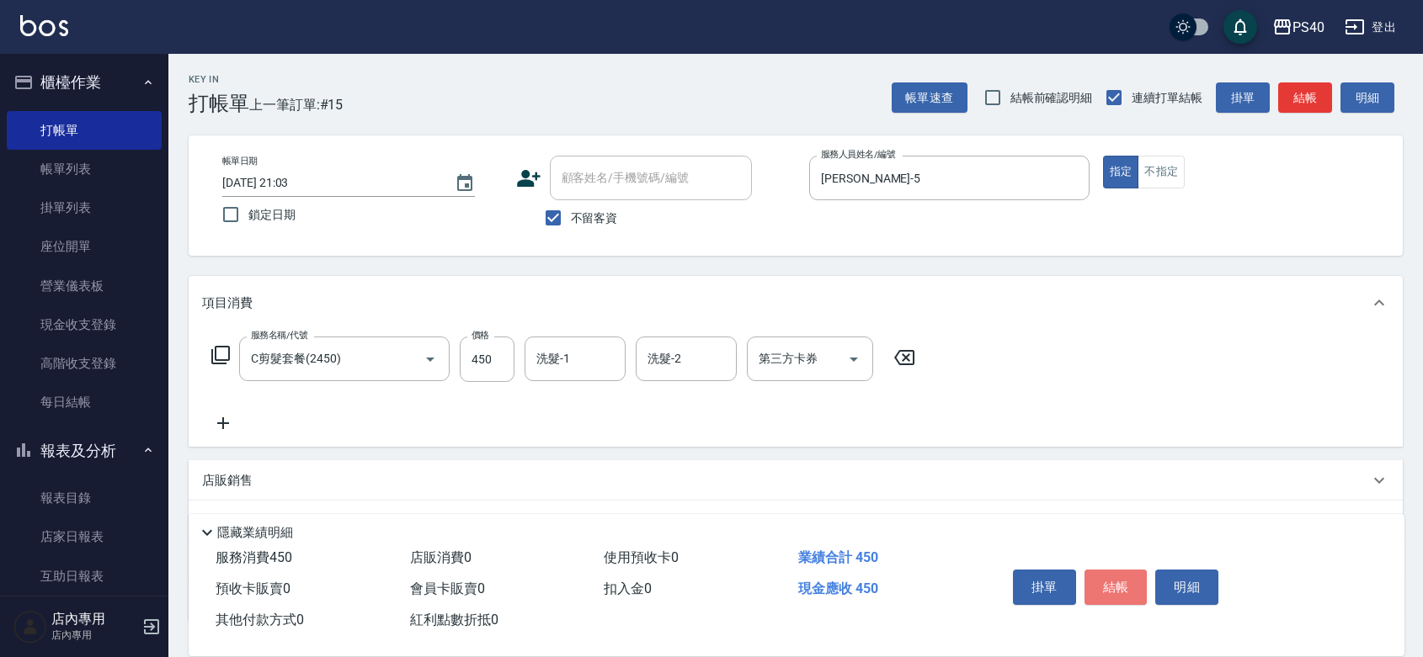
click at [1147, 572] on button "結帳" at bounding box center [1115, 587] width 63 height 35
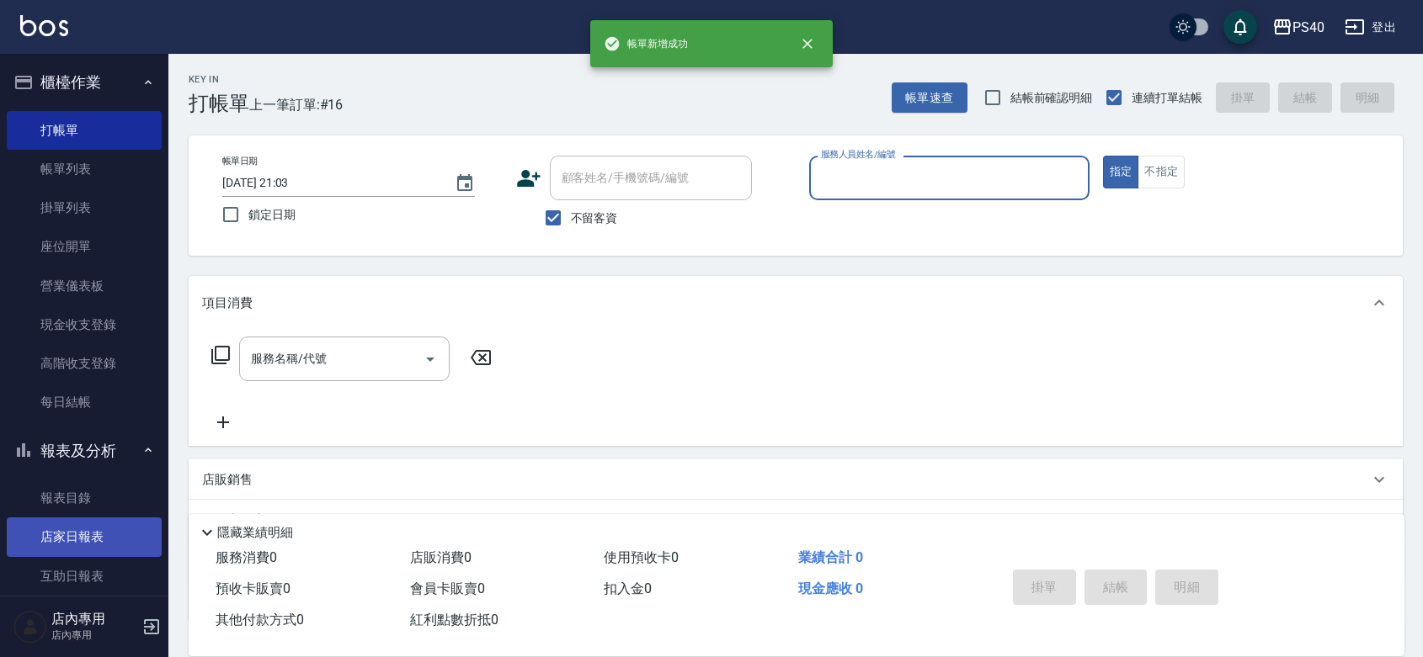
click at [77, 547] on link "店家日報表" at bounding box center [84, 537] width 155 height 39
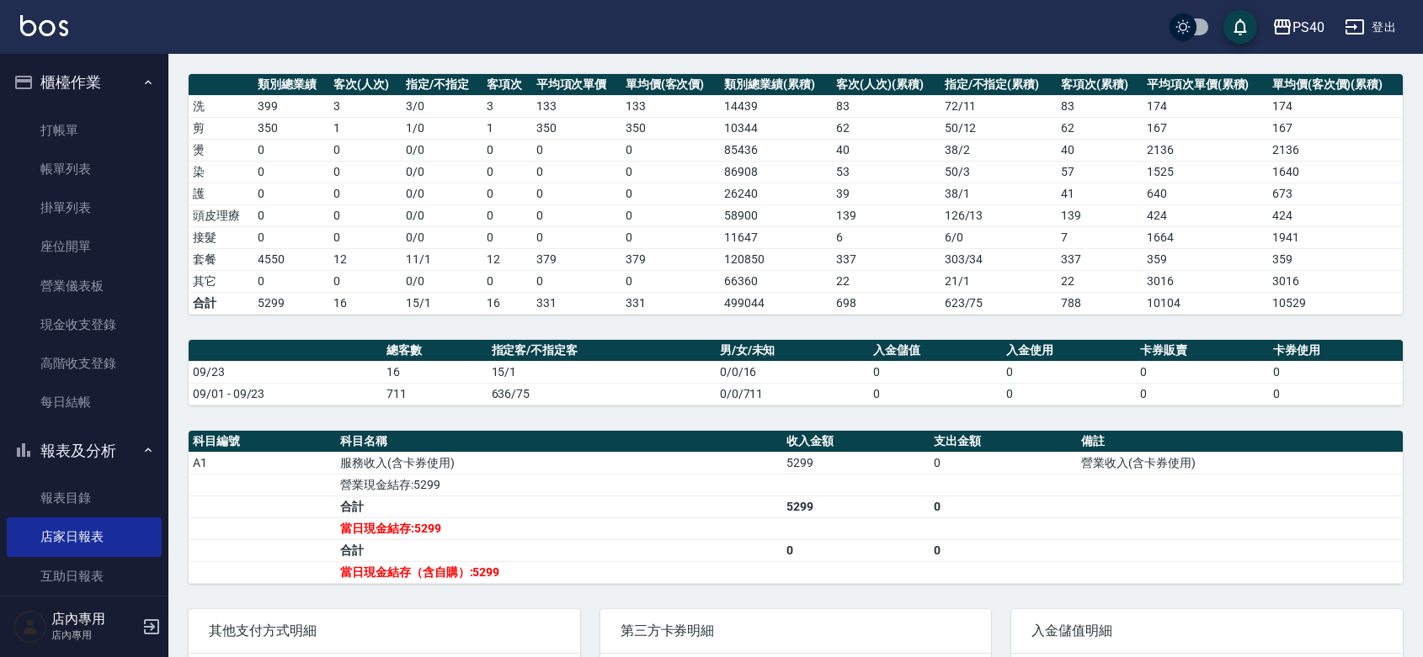
scroll to position [417, 0]
